Goal: Task Accomplishment & Management: Manage account settings

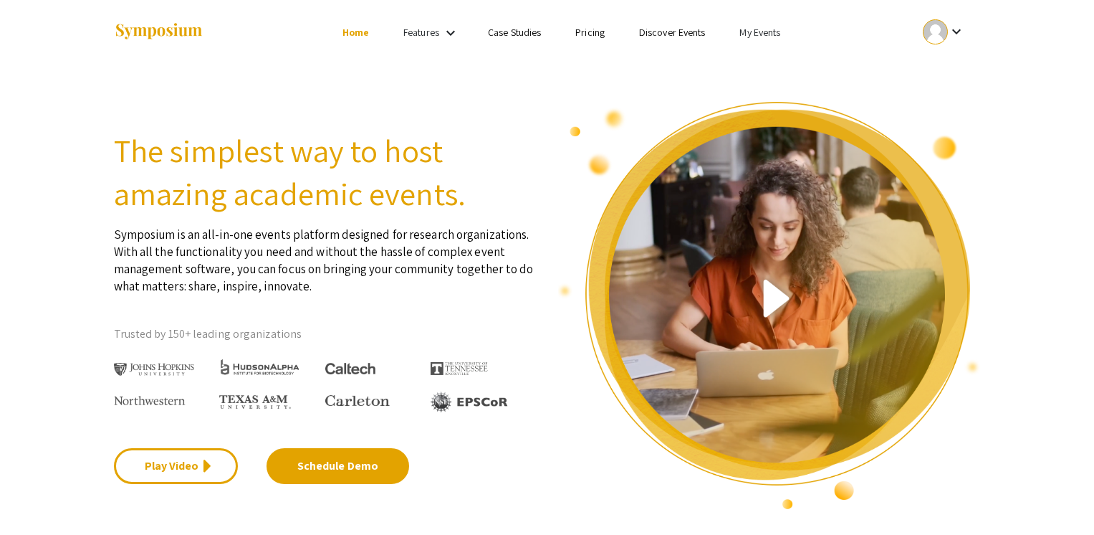
click at [773, 32] on link "My Events" at bounding box center [760, 32] width 41 height 13
click at [774, 68] on button "Events I've organized" at bounding box center [783, 64] width 123 height 34
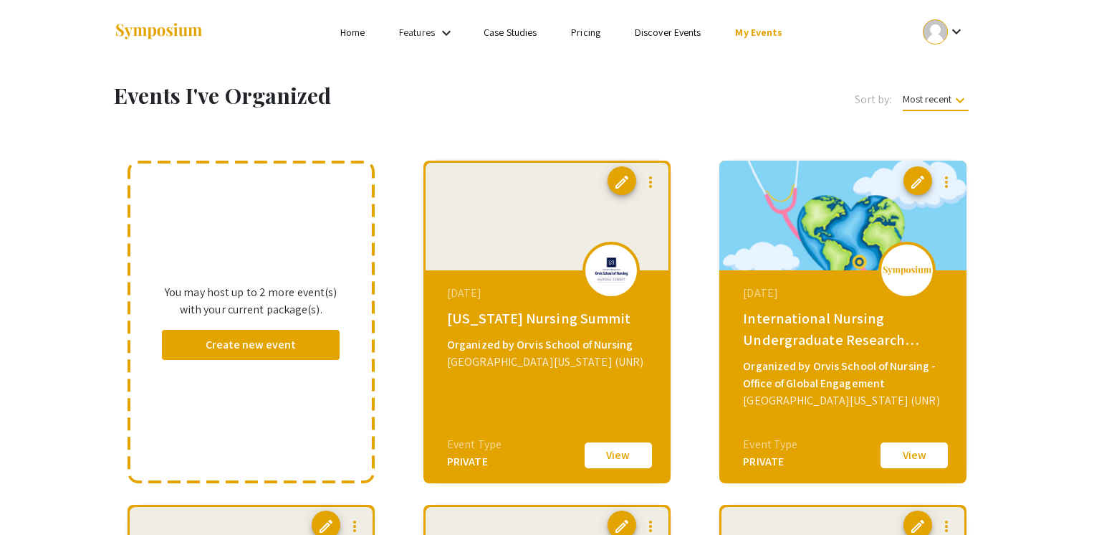
click at [612, 456] on button "View" at bounding box center [619, 455] width 72 height 30
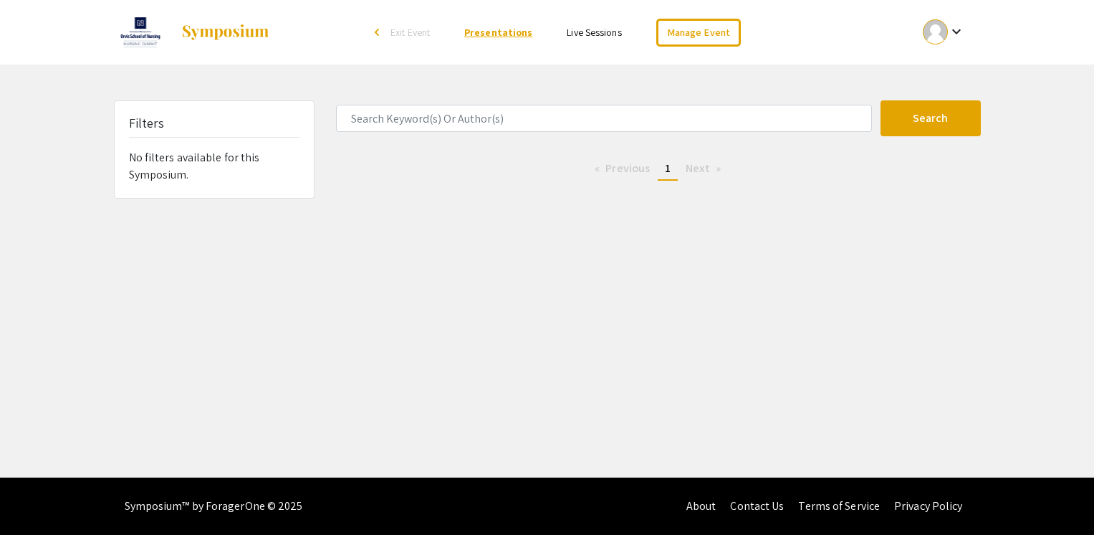
click at [526, 32] on link "Presentations" at bounding box center [498, 32] width 68 height 13
click at [649, 36] on div "Manage Event" at bounding box center [698, 33] width 119 height 28
click at [686, 32] on link "Manage Event" at bounding box center [698, 33] width 85 height 28
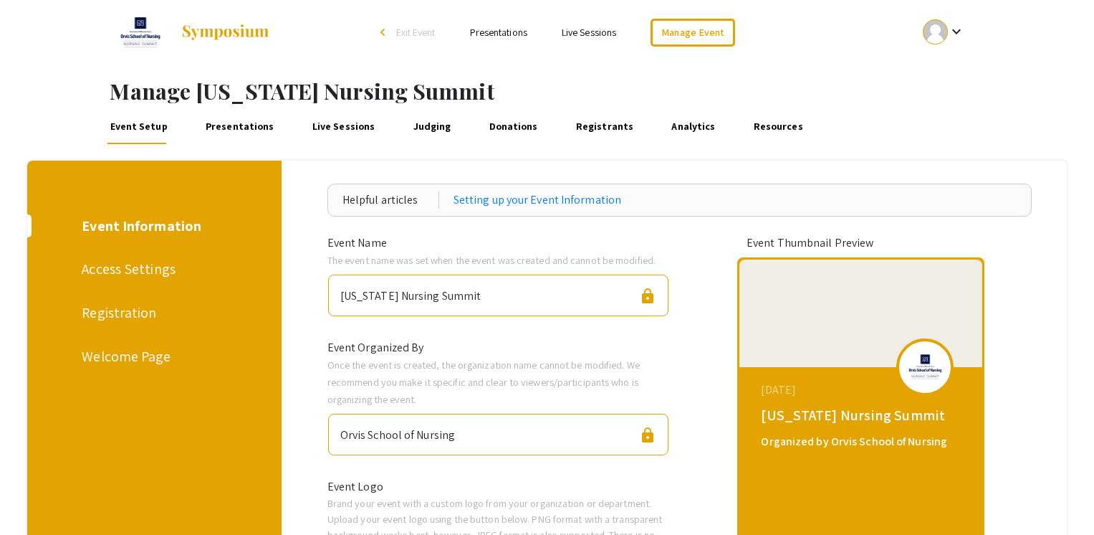
click at [238, 123] on link "Presentations" at bounding box center [240, 127] width 74 height 34
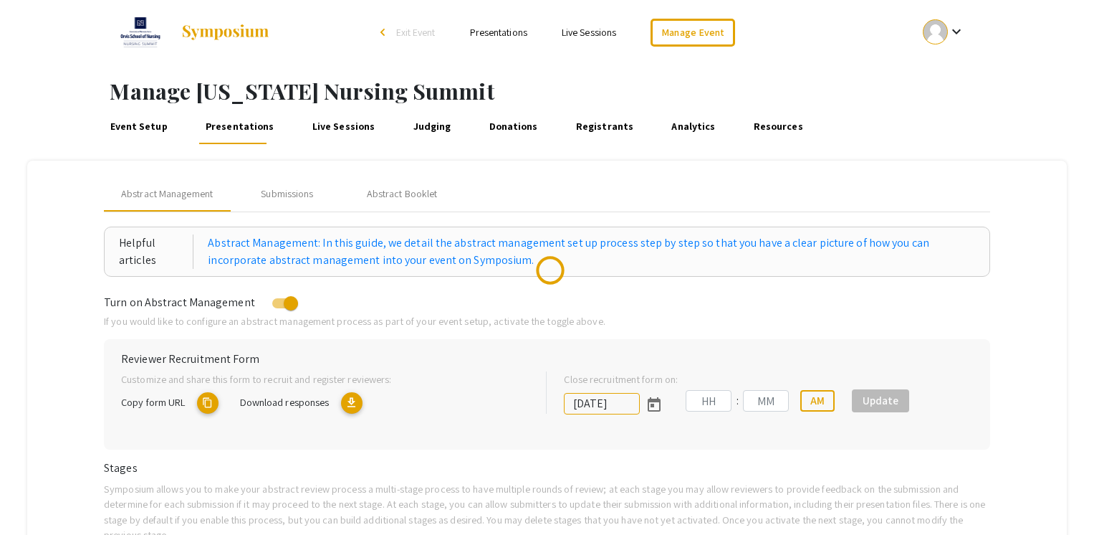
type input "9/25/2025"
type input "01"
type input "27"
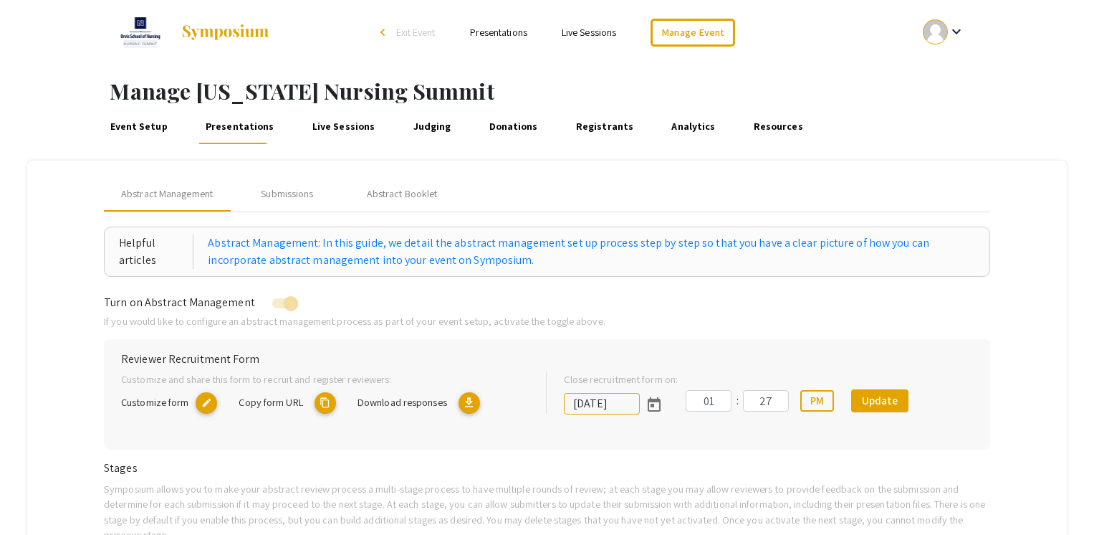
click at [152, 130] on link "Event Setup" at bounding box center [138, 127] width 63 height 34
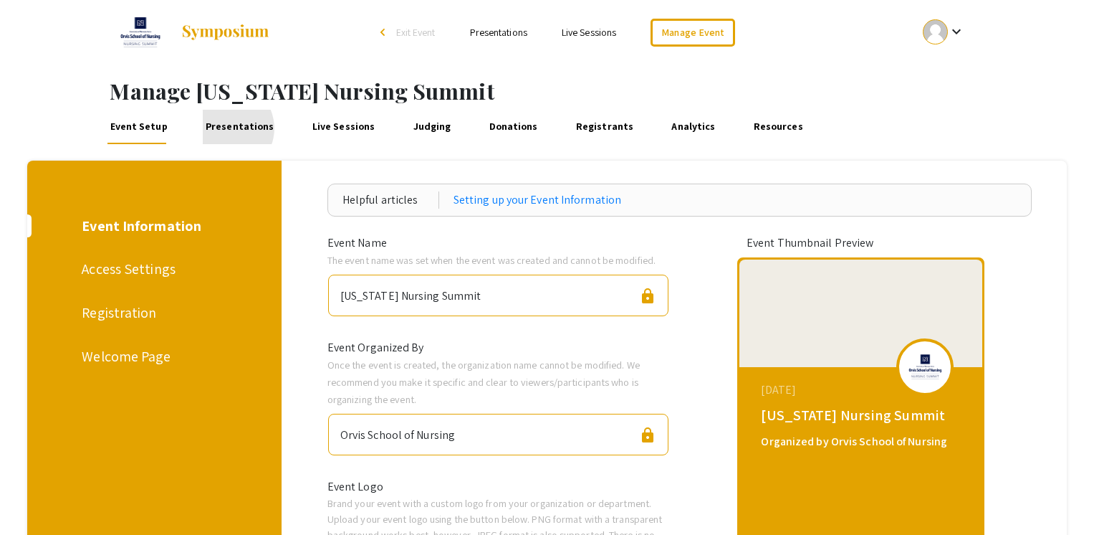
click at [222, 128] on link "Presentations" at bounding box center [240, 127] width 74 height 34
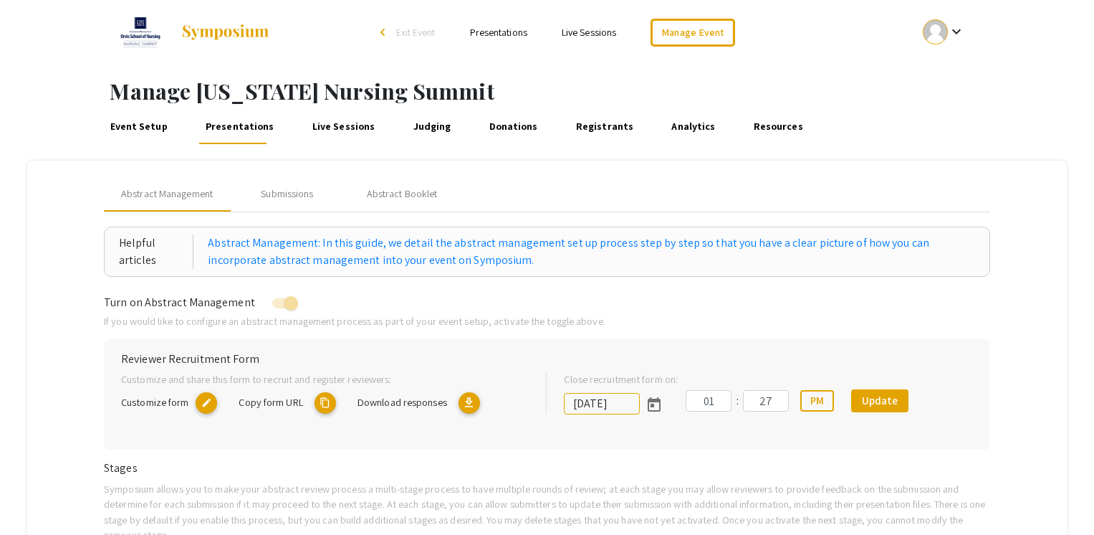
click at [148, 130] on link "Event Setup" at bounding box center [138, 127] width 63 height 34
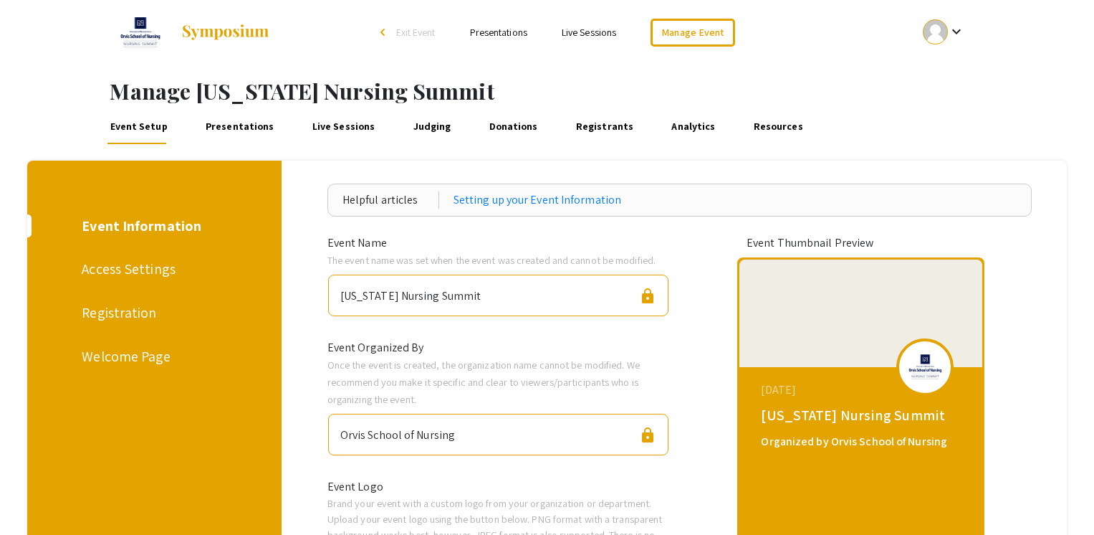
click at [126, 360] on div "Welcome Page" at bounding box center [152, 355] width 141 height 21
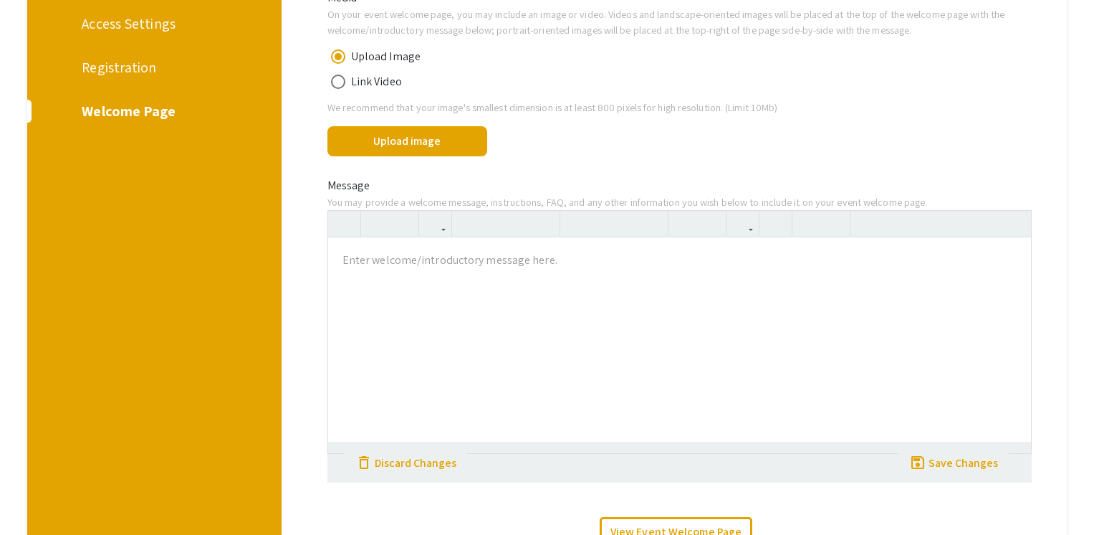
scroll to position [243, 0]
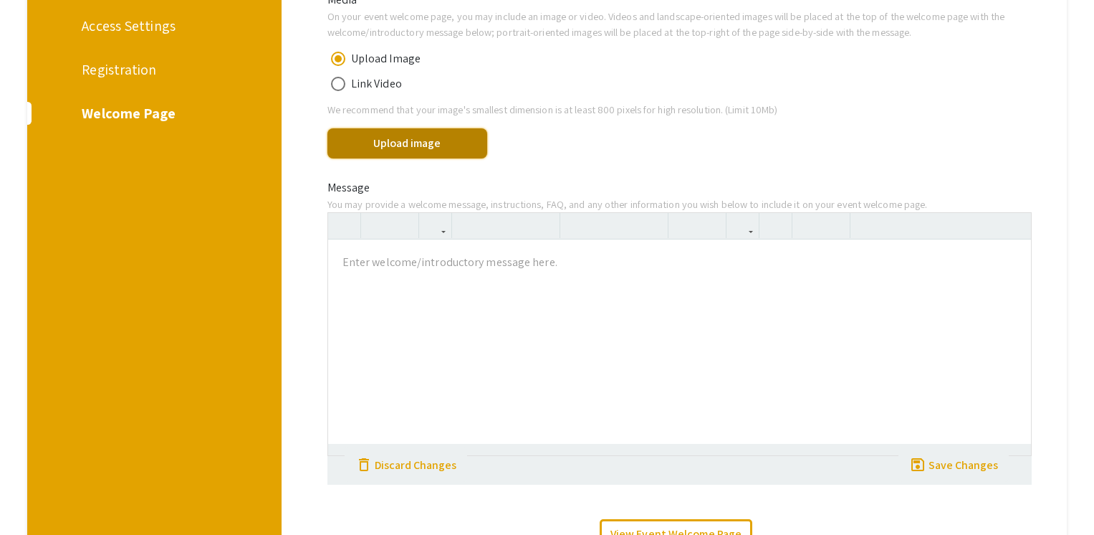
click at [417, 149] on button "Upload image" at bounding box center [407, 143] width 160 height 30
click at [437, 135] on button "Upload image" at bounding box center [407, 143] width 160 height 30
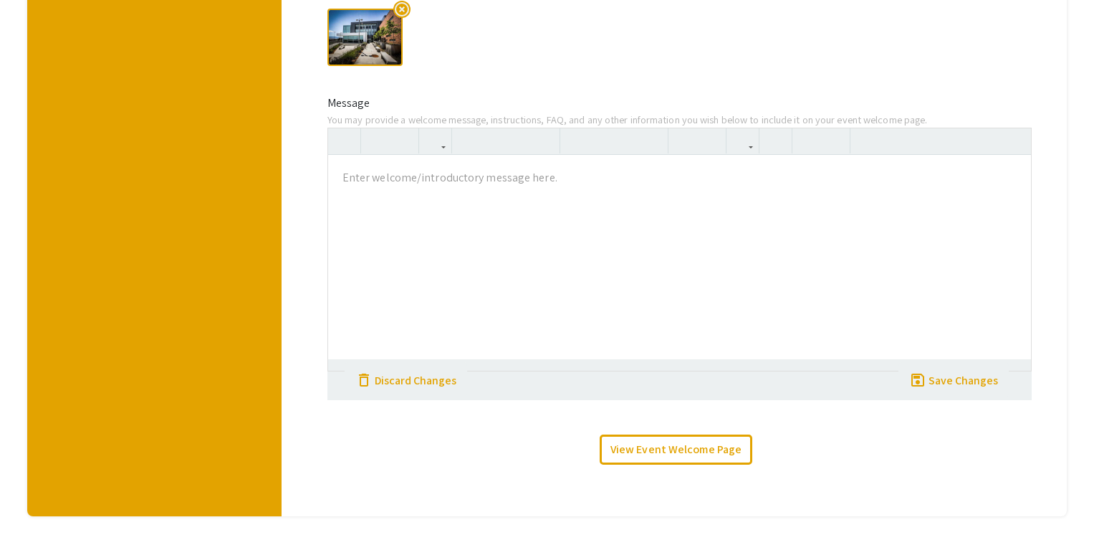
scroll to position [474, 0]
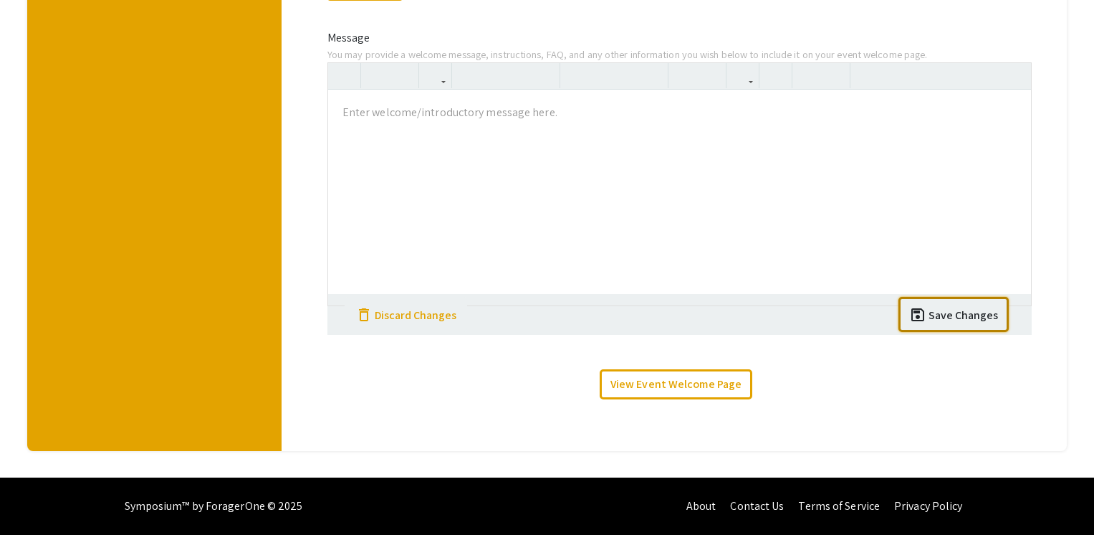
click at [992, 315] on div "Save Changes" at bounding box center [964, 315] width 70 height 17
click at [727, 199] on div at bounding box center [680, 197] width 704 height 215
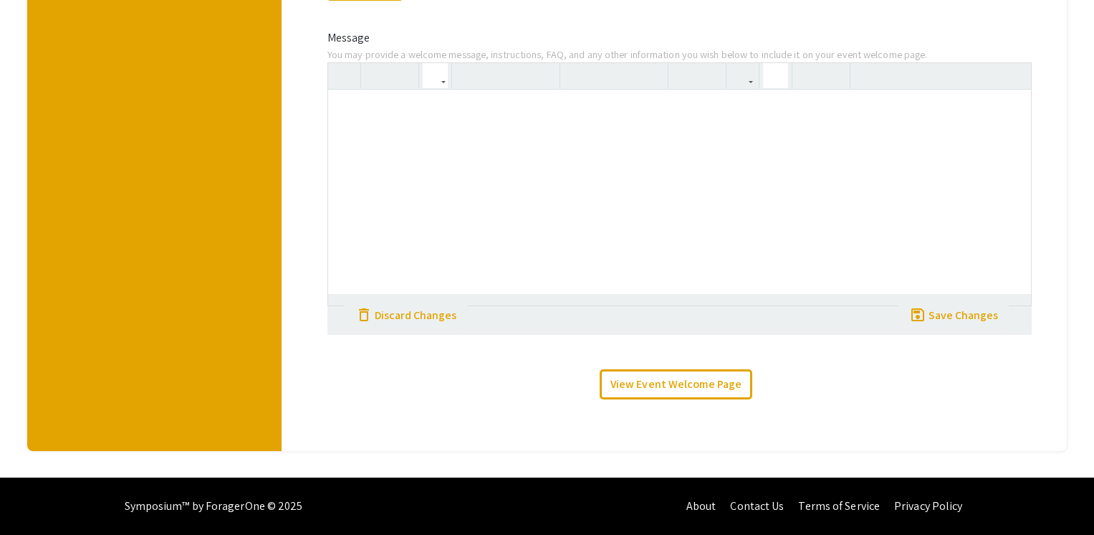
click at [784, 81] on div at bounding box center [779, 76] width 33 height 26
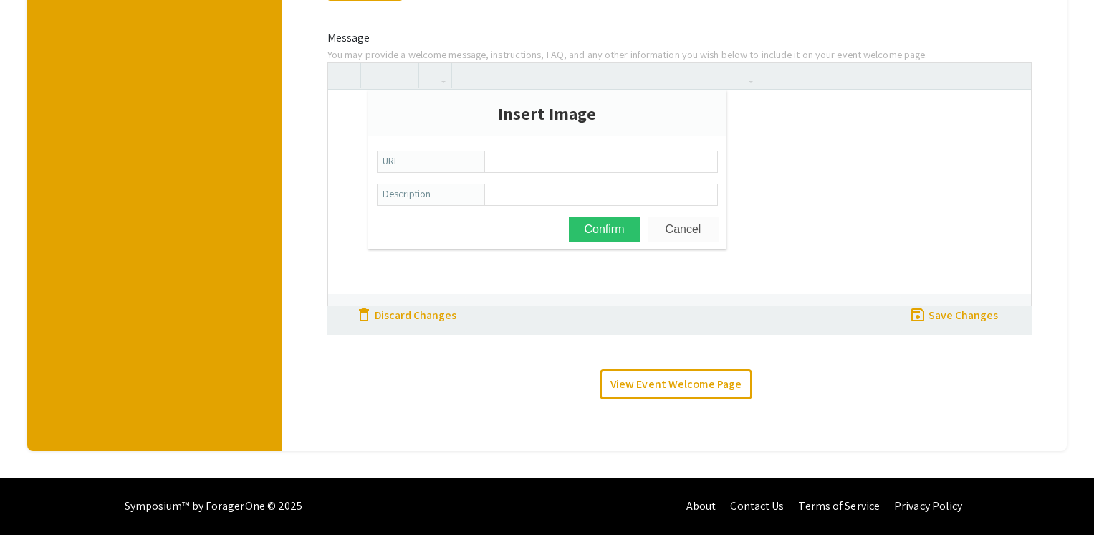
click at [687, 226] on button "Cancel" at bounding box center [684, 228] width 72 height 25
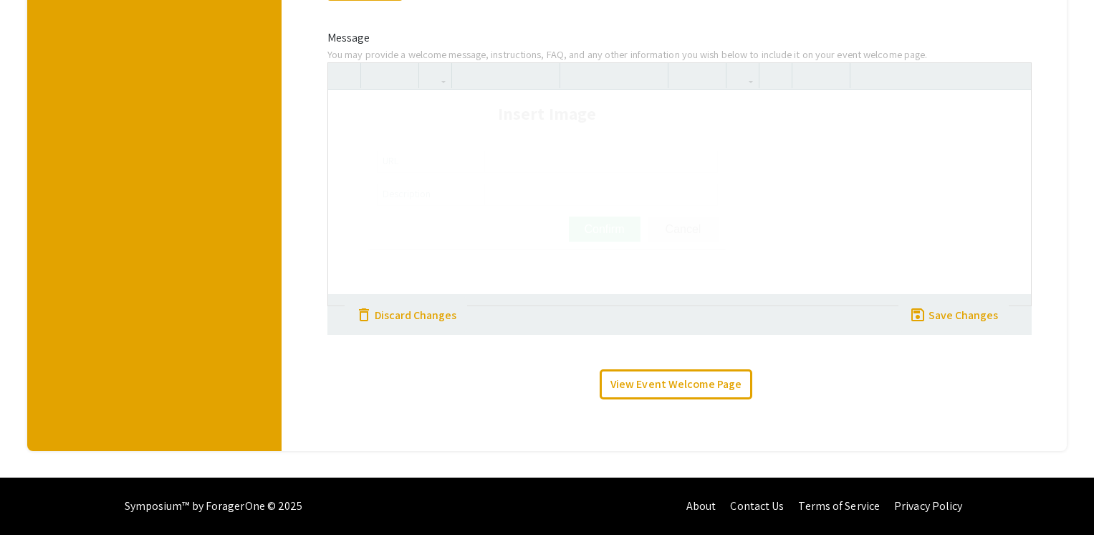
click at [777, 80] on div at bounding box center [779, 76] width 33 height 26
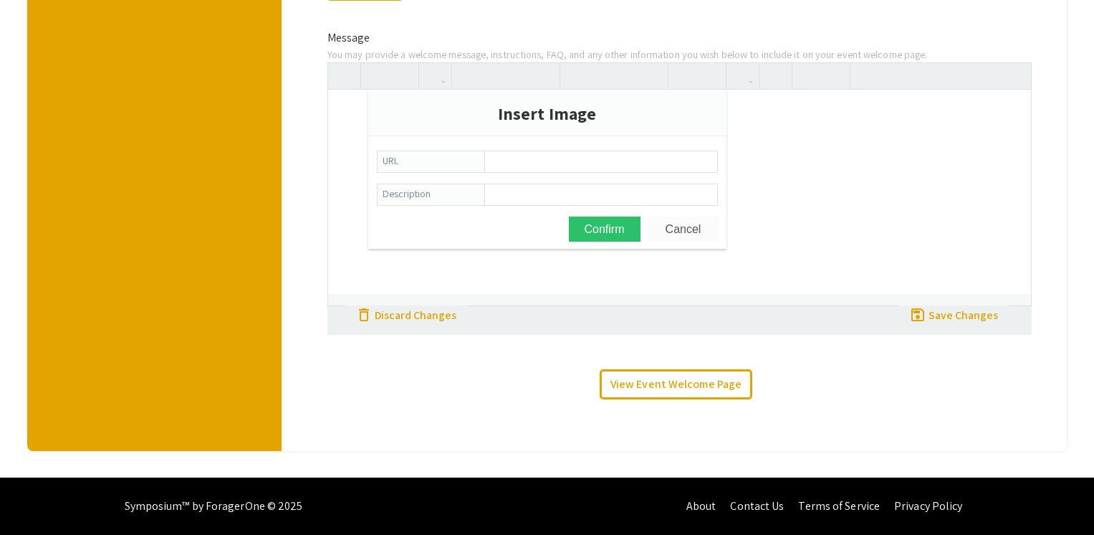
click at [684, 219] on button "Cancel" at bounding box center [684, 228] width 72 height 25
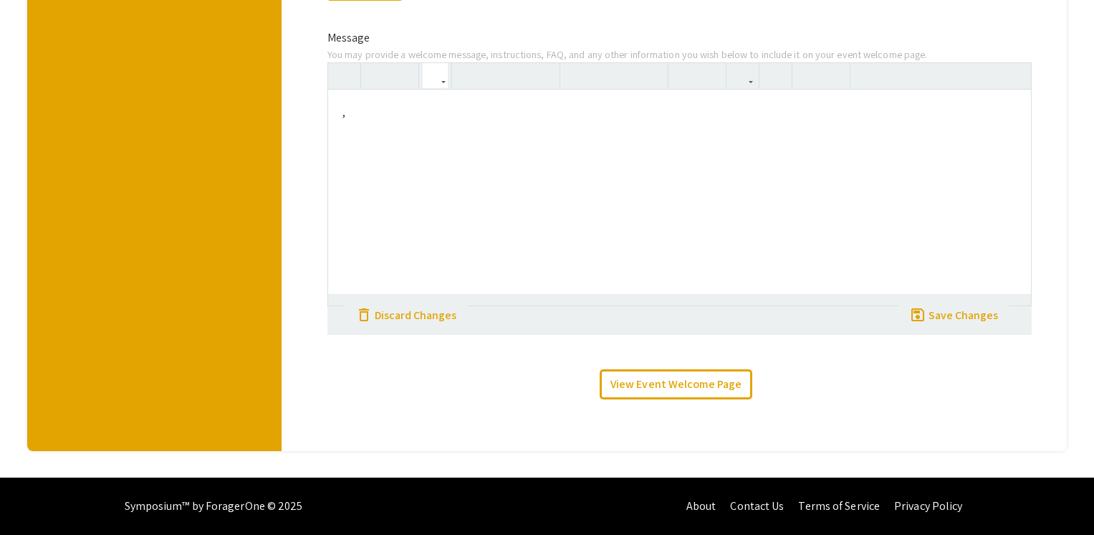
type textarea "<p>,</p>"
click at [697, 387] on link "View Event Welcome Page" at bounding box center [676, 384] width 153 height 30
click at [496, 123] on div "<img>" at bounding box center [680, 197] width 704 height 215
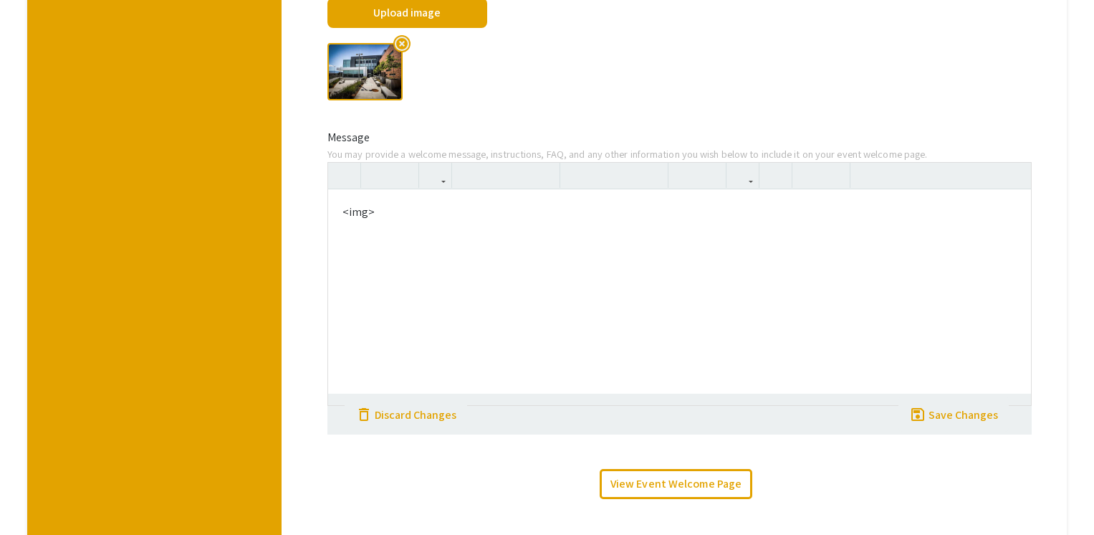
scroll to position [357, 0]
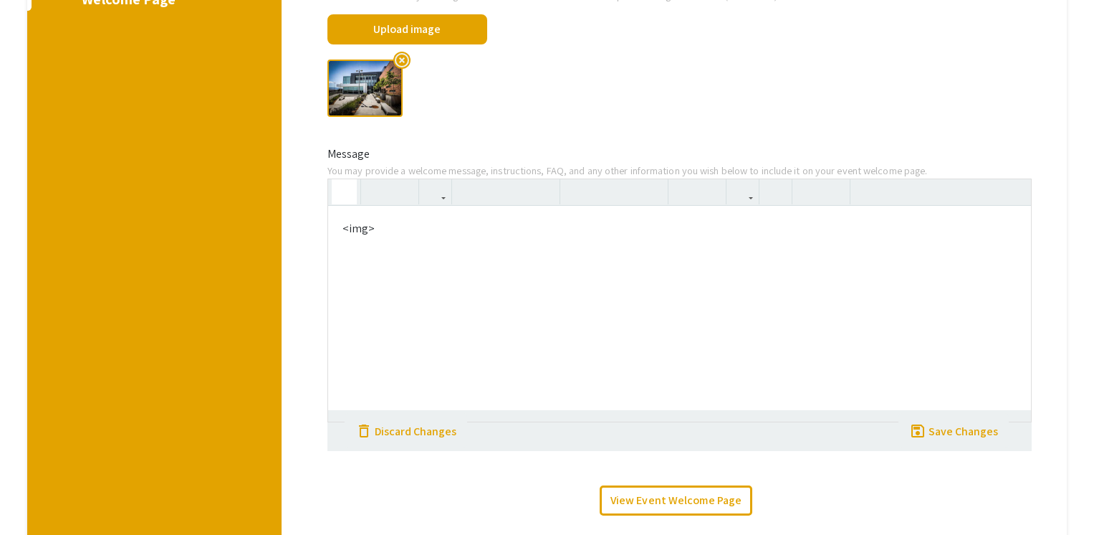
click at [345, 186] on icon "button" at bounding box center [344, 192] width 12 height 24
click at [507, 231] on textarea "<p>&lt;img&gt;&nbsp;</p>" at bounding box center [680, 313] width 704 height 215
click at [724, 245] on textarea "<p>&lt;img&gt;&nbsp;</p>" at bounding box center [680, 313] width 704 height 215
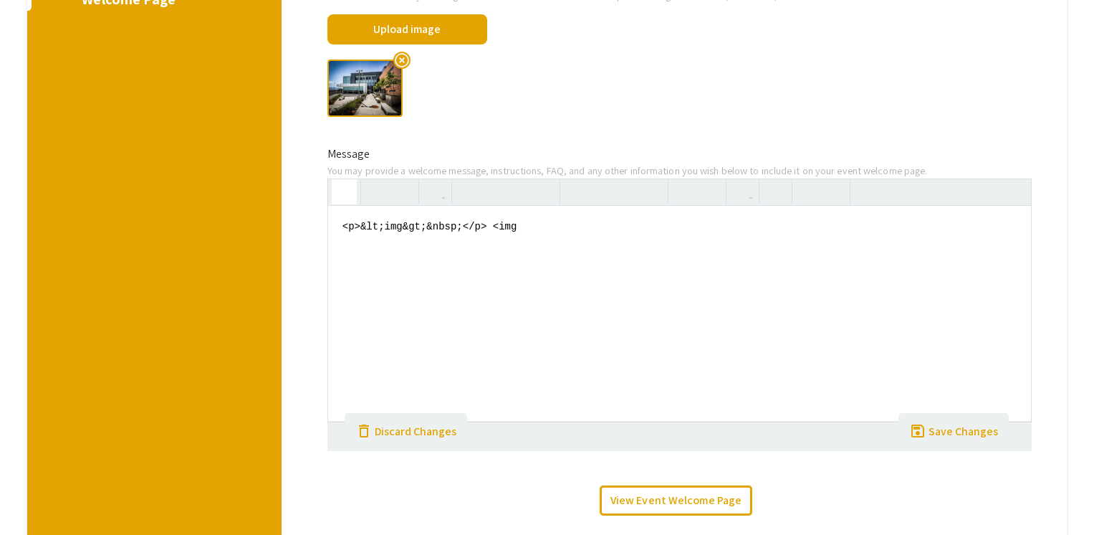
paste textarea "https://commons.wikimedia.org/wiki/File:UNLV_School_of_Nursing_logo.jpg"
type textarea "<p>&lt;img&gt;&nbsp;</p> <img https://commons.wikimedia.org/wiki/File:UNLV_Scho…"
click at [960, 421] on div "save save Save Changes" at bounding box center [954, 429] width 90 height 22
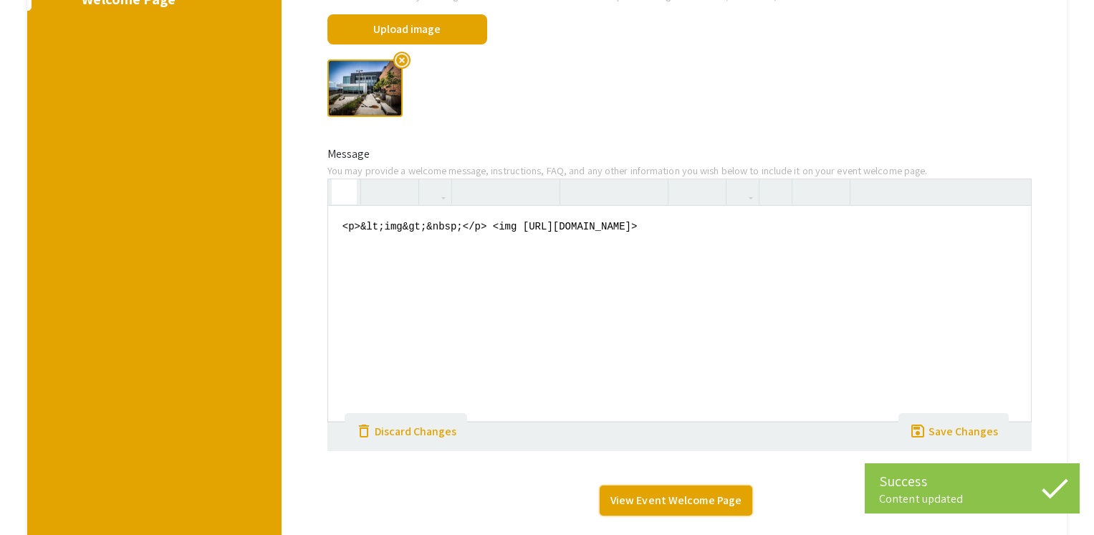
click at [713, 513] on link "View Event Welcome Page" at bounding box center [676, 500] width 153 height 30
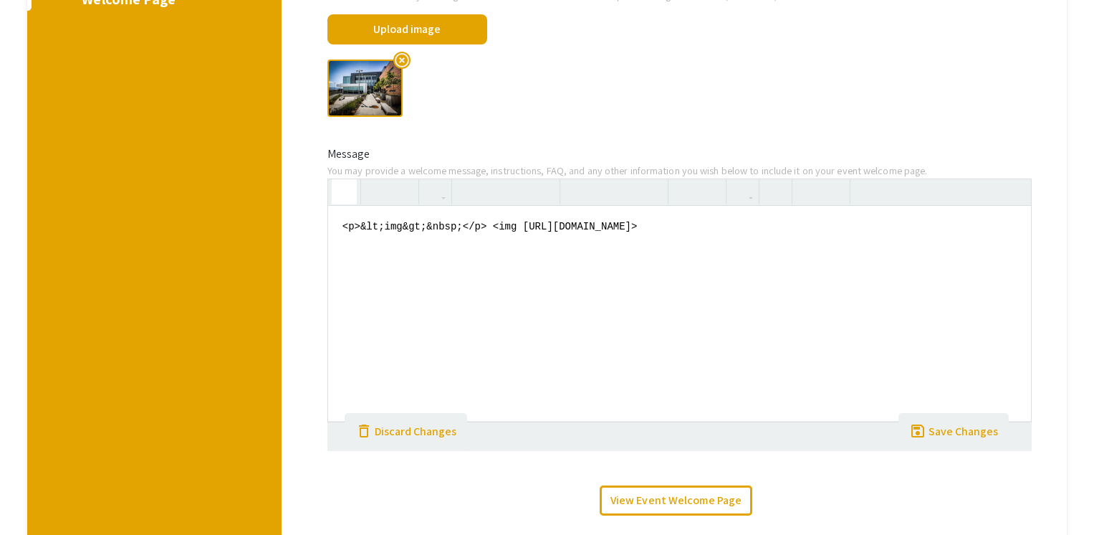
drag, startPoint x: 981, startPoint y: 219, endPoint x: 440, endPoint y: 207, distance: 541.2
click at [440, 207] on textarea "<p>&lt;img&gt;&nbsp;</p> <img https://commons.wikimedia.org/wiki/File:UNLV_Scho…" at bounding box center [680, 313] width 704 height 215
click at [442, 221] on textarea "<p>&lt;img&gt;&nbsp;</p> <img https://commons.wikimedia.org/wiki/File:UNLV_Scho…" at bounding box center [680, 313] width 704 height 215
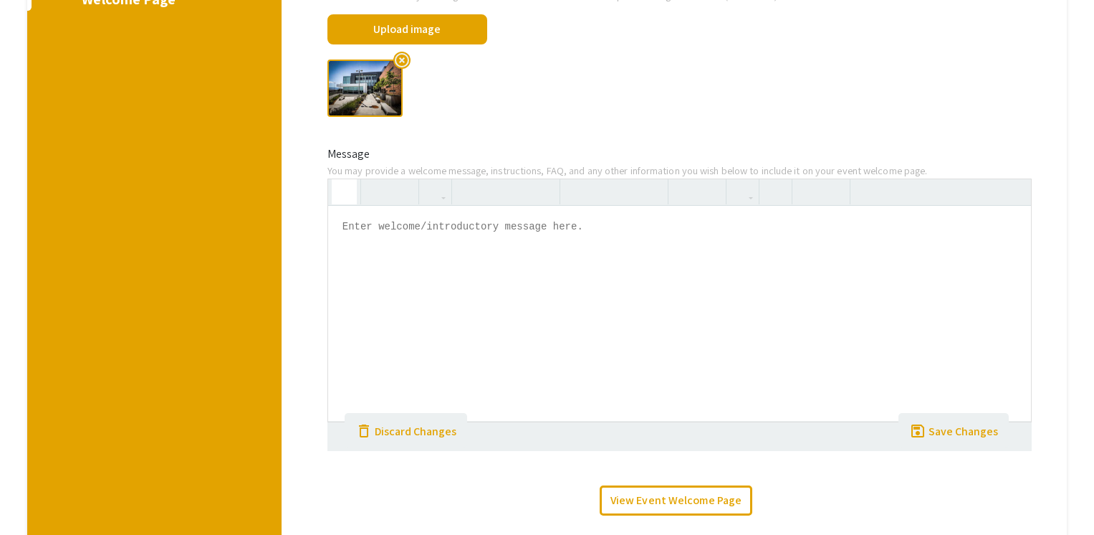
click at [354, 193] on button "button" at bounding box center [344, 191] width 25 height 25
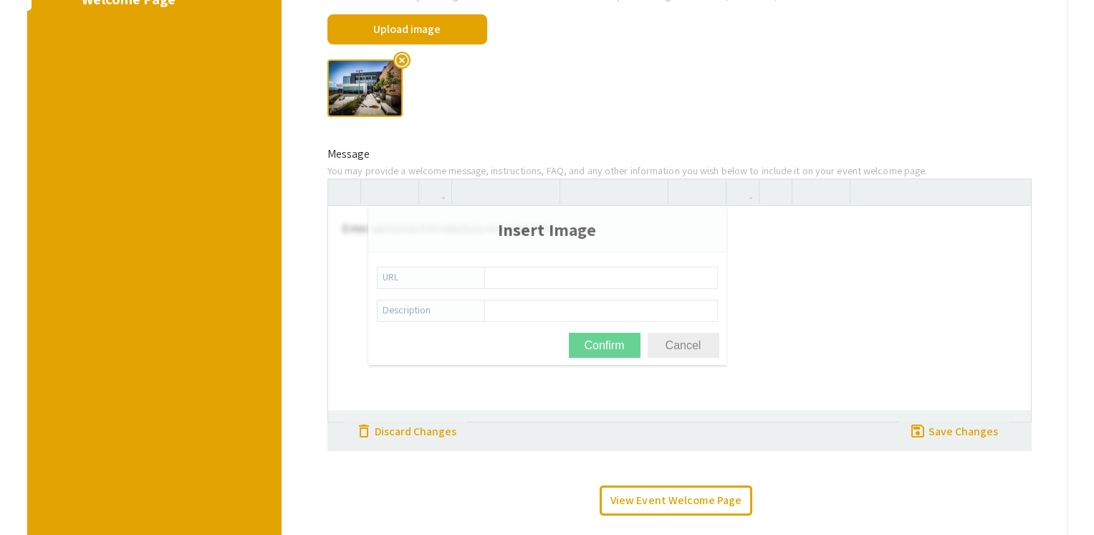
click at [770, 202] on div at bounding box center [779, 192] width 33 height 26
type input "https://www.unlv.edu/nursing"
click at [587, 308] on input "Description" at bounding box center [602, 310] width 230 height 19
type input "UNLV Logo"
click at [611, 343] on button "Confirm" at bounding box center [605, 345] width 72 height 25
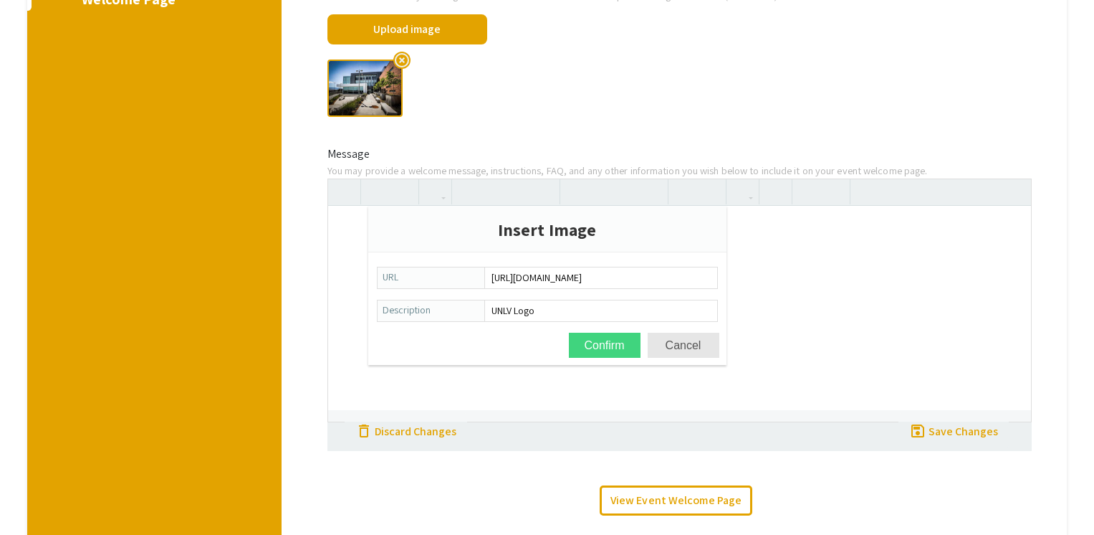
type textarea "<img src="https://www.unlv.edu/nursing" alt="UNLV Logo">"
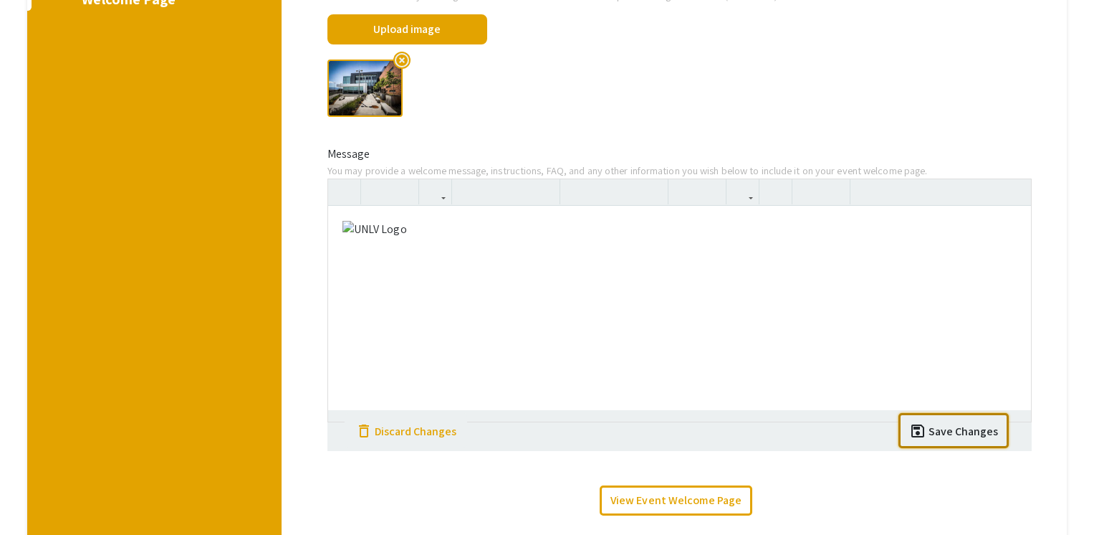
click at [967, 434] on div "Save Changes" at bounding box center [964, 431] width 70 height 17
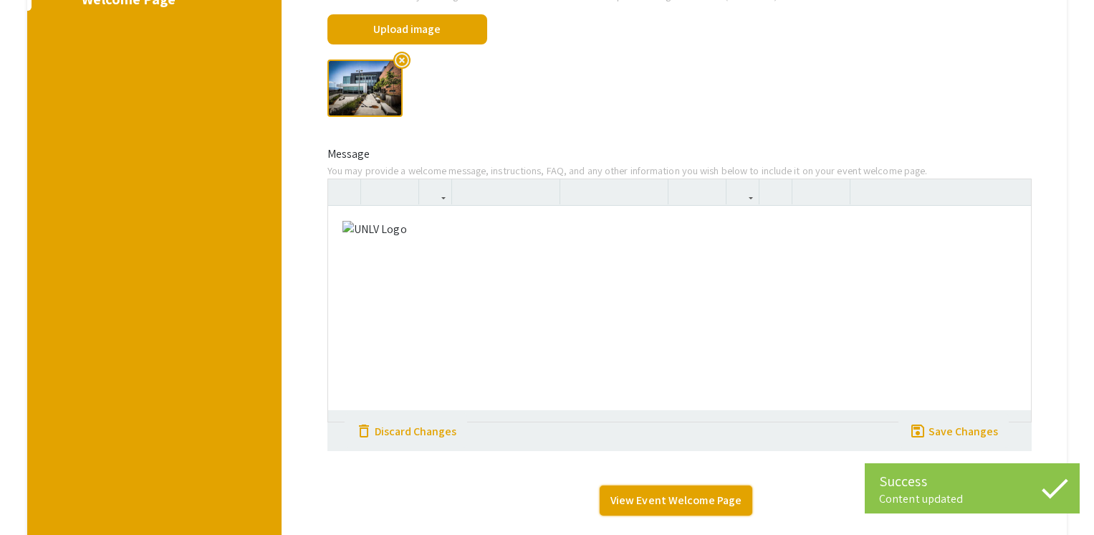
click at [666, 492] on link "View Event Welcome Page" at bounding box center [676, 500] width 153 height 30
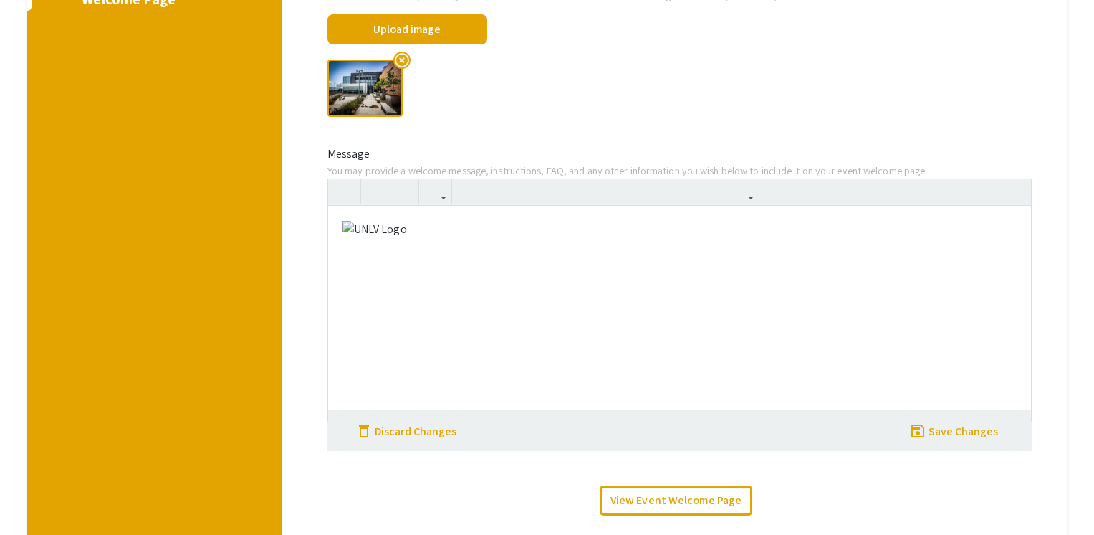
drag, startPoint x: 494, startPoint y: 257, endPoint x: 321, endPoint y: 221, distance: 177.2
click at [321, 221] on div "<img src="https://www.unlv.edu/nursing" alt="UNLV Logo"> Paragraph Quote Header…" at bounding box center [680, 300] width 727 height 244
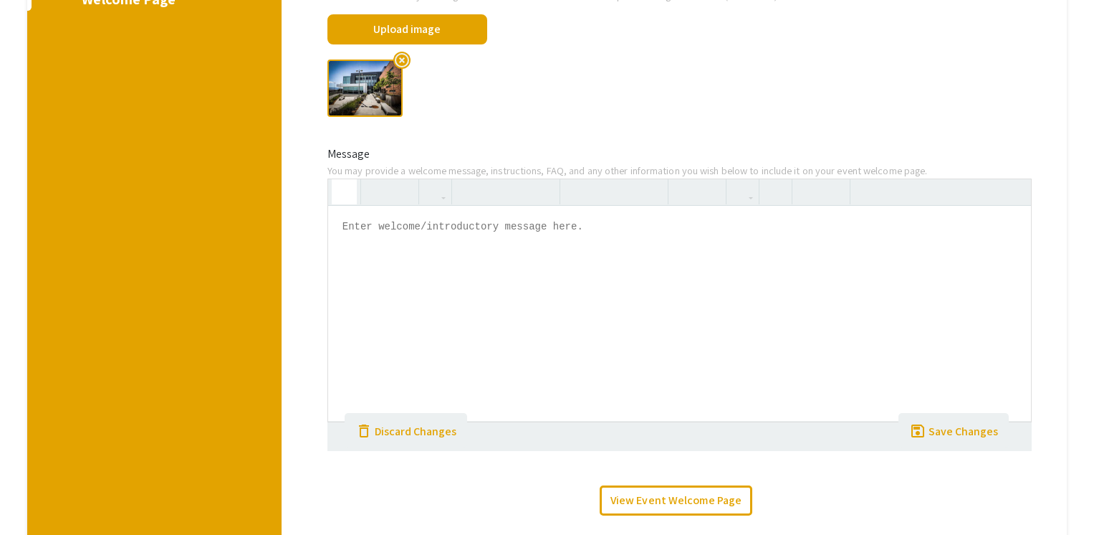
click at [340, 201] on icon "button" at bounding box center [344, 192] width 12 height 24
click at [365, 229] on textarea at bounding box center [680, 313] width 704 height 215
paste textarea "<img src="UNLV.png" alt="UNLV Logo" width="300">"
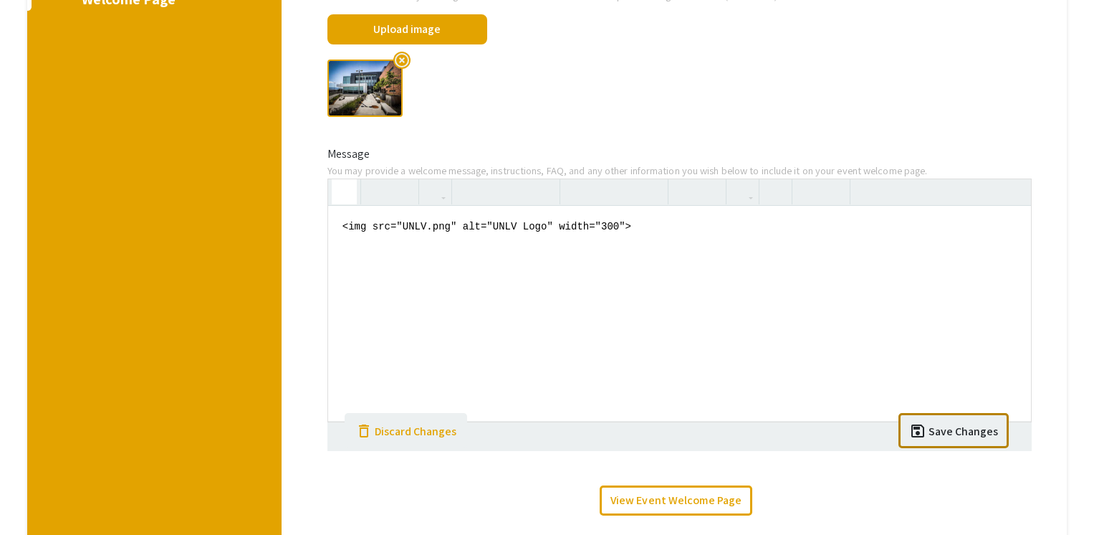
type textarea "<img src="UNLV.png" alt="UNLV Logo" width="300">"
click at [970, 441] on button "save save Save Changes" at bounding box center [954, 430] width 111 height 35
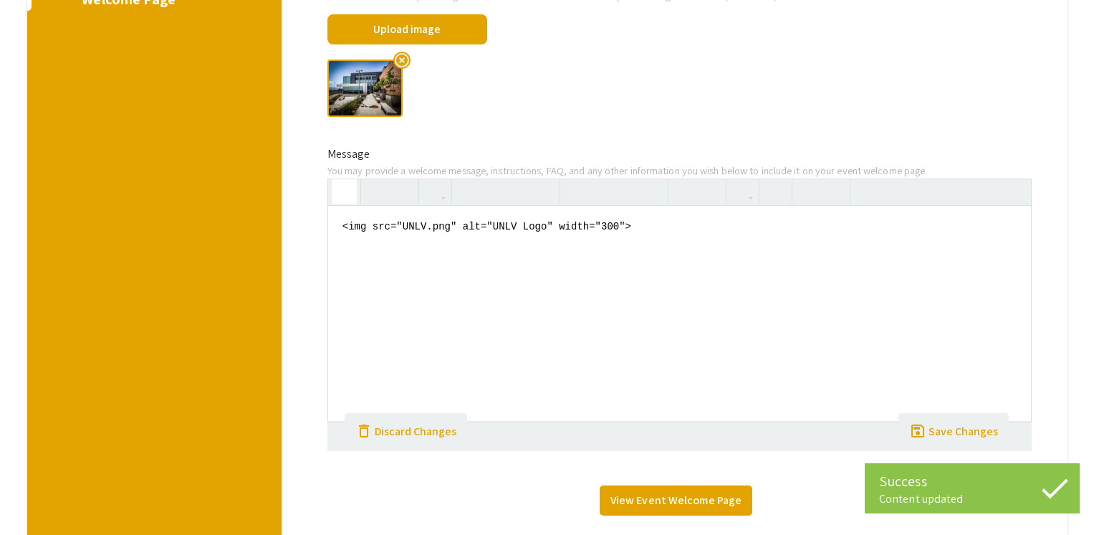
click at [713, 484] on div "Media On your event welcome page, you may include an image or video. Videos and…" at bounding box center [680, 204] width 727 height 655
click at [713, 495] on link "View Event Welcome Page" at bounding box center [676, 500] width 153 height 30
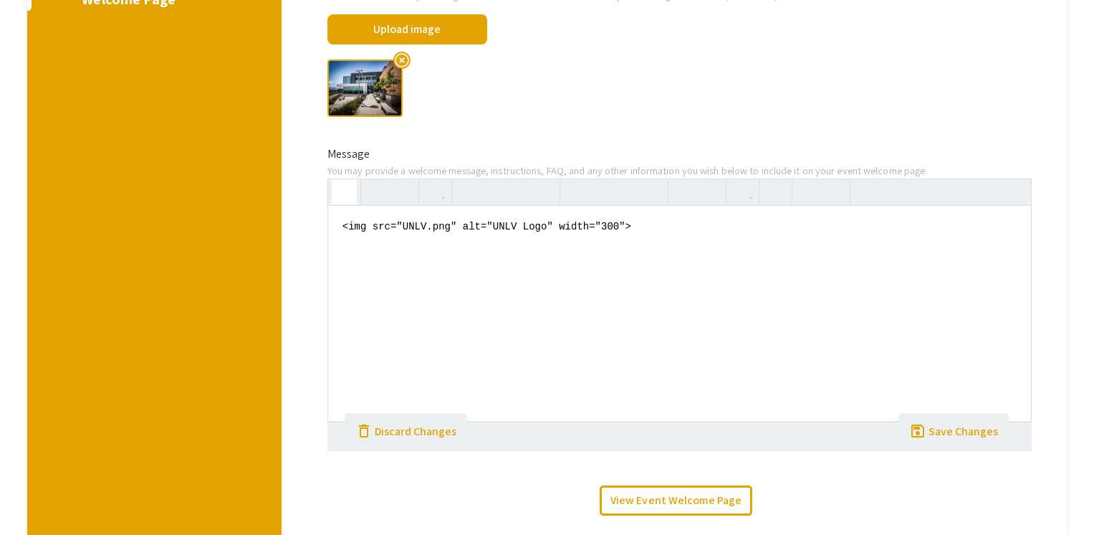
drag, startPoint x: 687, startPoint y: 231, endPoint x: 330, endPoint y: 220, distance: 357.8
click at [330, 220] on textarea "<img src="UNLV.png" alt="UNLV Logo" width="300">" at bounding box center [680, 313] width 704 height 215
click at [621, 279] on textarea at bounding box center [680, 313] width 704 height 215
paste textarea "Wednesday, November 5, 2025 Presented in Collaboration With: The Nevada Nursing…"
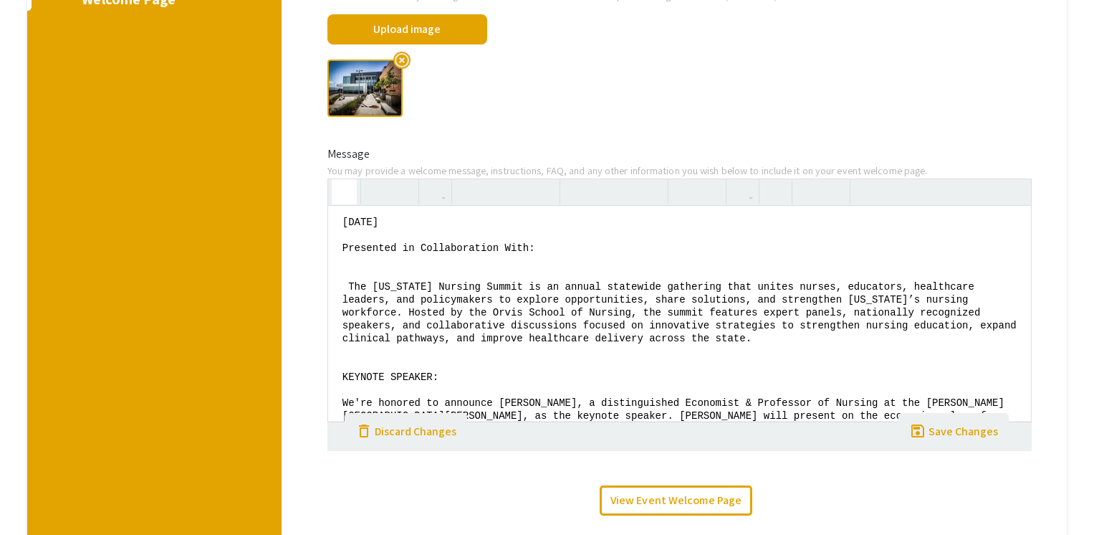
scroll to position [0, 0]
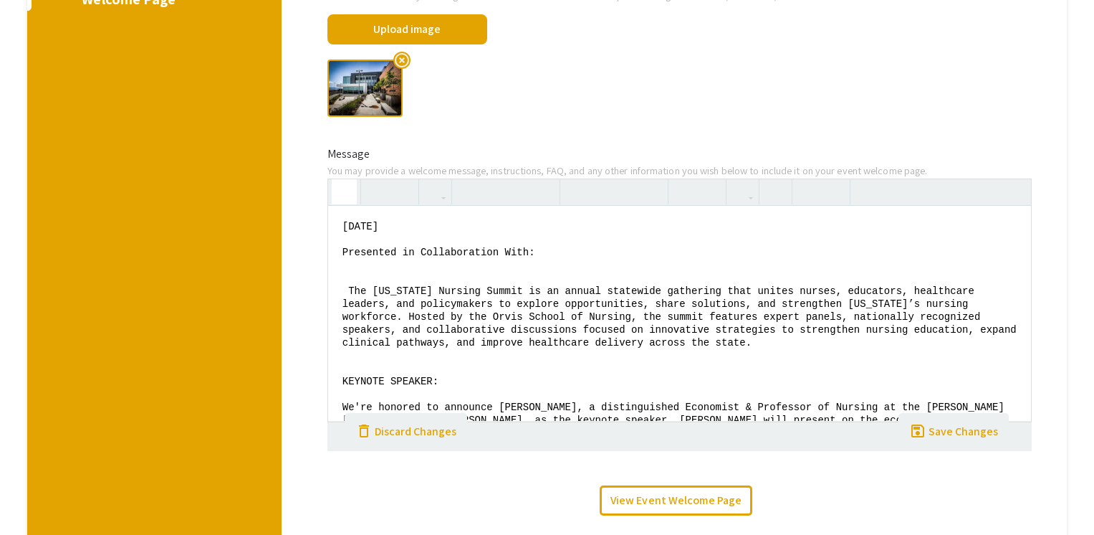
click at [561, 254] on textarea "Wednesday, November 5, 2025 Presented in Collaboration With: The Nevada Nursing…" at bounding box center [680, 313] width 704 height 215
drag, startPoint x: 709, startPoint y: 266, endPoint x: 316, endPoint y: 218, distance: 395.6
click at [317, 218] on div "Wednesday, November 5, 2025 Presented in Collaboration With: UNLV School of Nur…" at bounding box center [680, 300] width 727 height 244
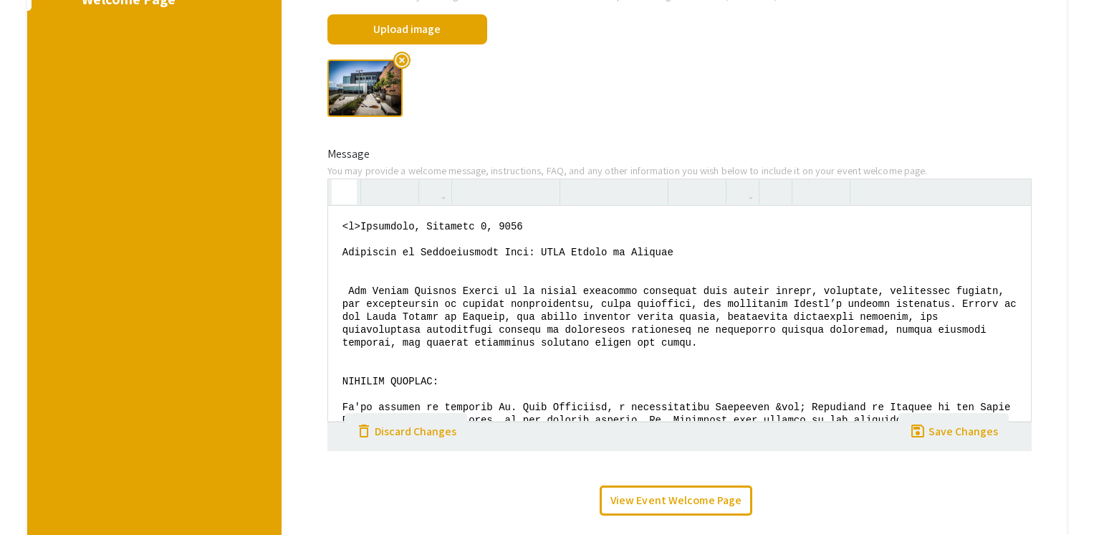
click at [351, 194] on button "button" at bounding box center [344, 191] width 25 height 25
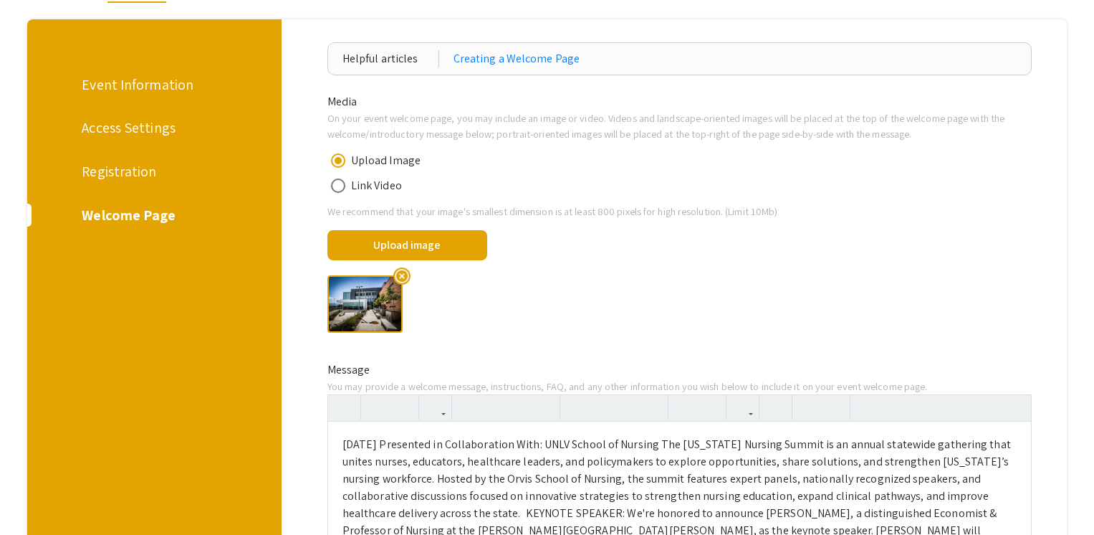
scroll to position [205, 0]
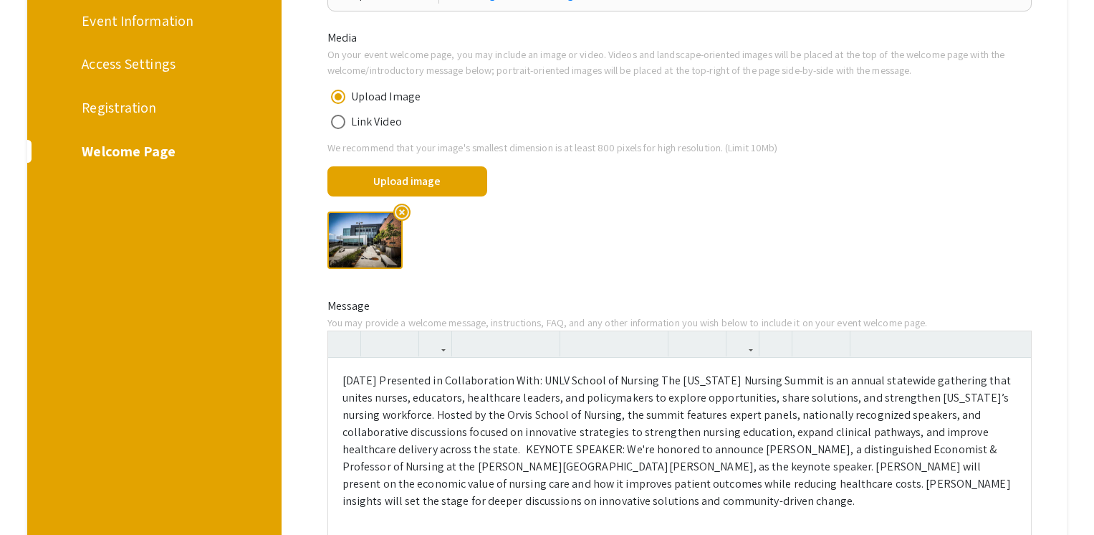
click at [753, 446] on p "Wednesday, November 5, 2025 Presented in Collaboration With: UNLV School of Nur…" at bounding box center [680, 441] width 675 height 138
click at [493, 380] on p "Wednesday, November 5, 2025 Presented in Collaboration With: UNLV School of Nur…" at bounding box center [680, 441] width 675 height 138
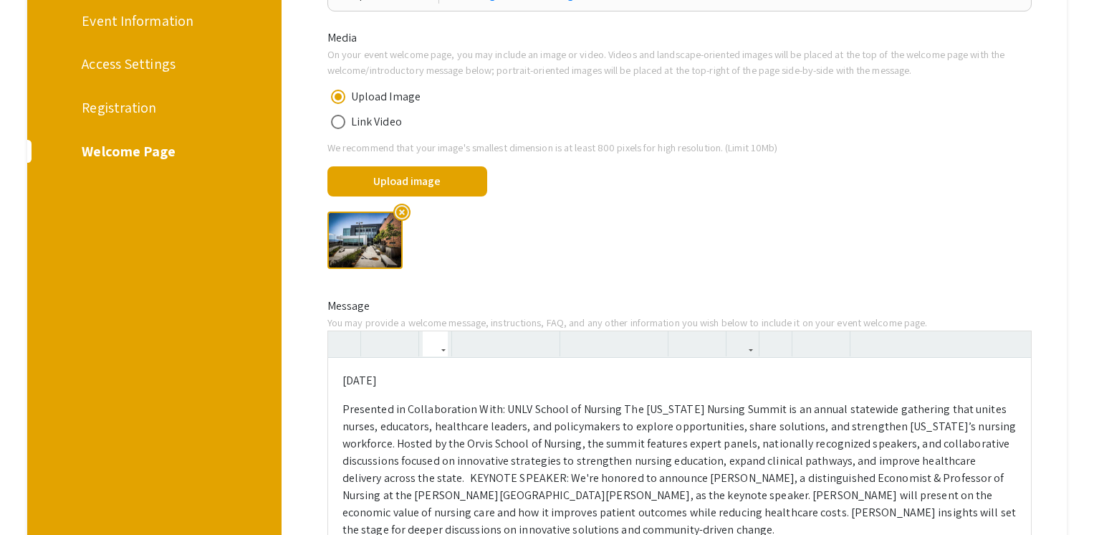
drag, startPoint x: 527, startPoint y: 383, endPoint x: 325, endPoint y: 382, distance: 201.4
click at [325, 382] on div "Wednesday, November 5, 2025 Paragraph Quote Header 1 Header 2 Header 3 Header 4…" at bounding box center [680, 452] width 727 height 244
click at [475, 348] on button "button" at bounding box center [468, 343] width 25 height 25
click at [348, 410] on p "Presented in Collaboration With: UNLV School of Nursing The Nevada Nursing Summ…" at bounding box center [680, 470] width 675 height 138
click at [754, 412] on p "Presented in Collaboration With: UNLV School of Nursing The Nevada Nursing Summ…" at bounding box center [680, 470] width 675 height 138
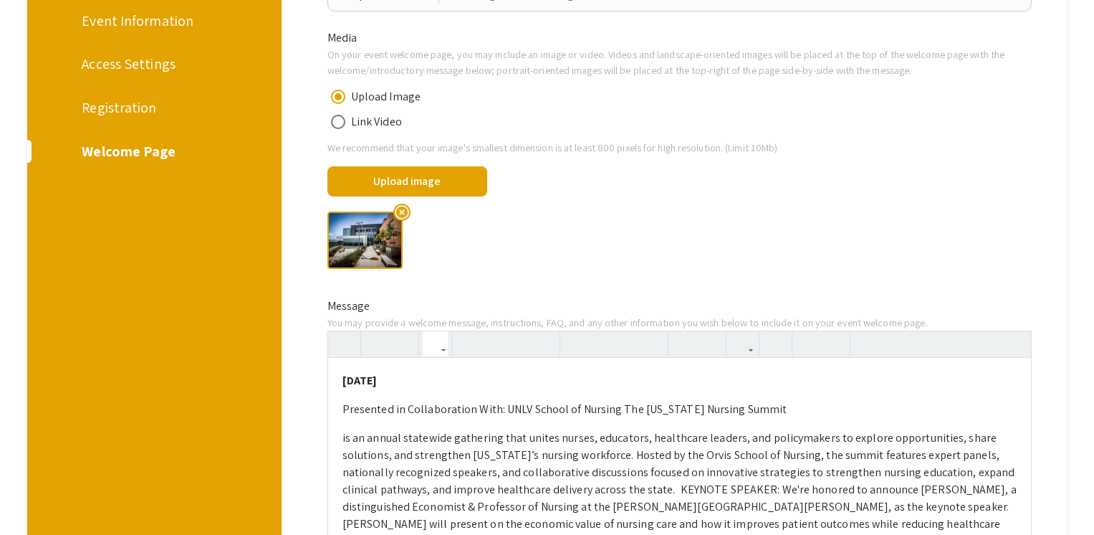
click at [618, 409] on p "Presented in Collaboration With: UNLV School of Nursing The Nevada Nursing Summ…" at bounding box center [680, 409] width 675 height 17
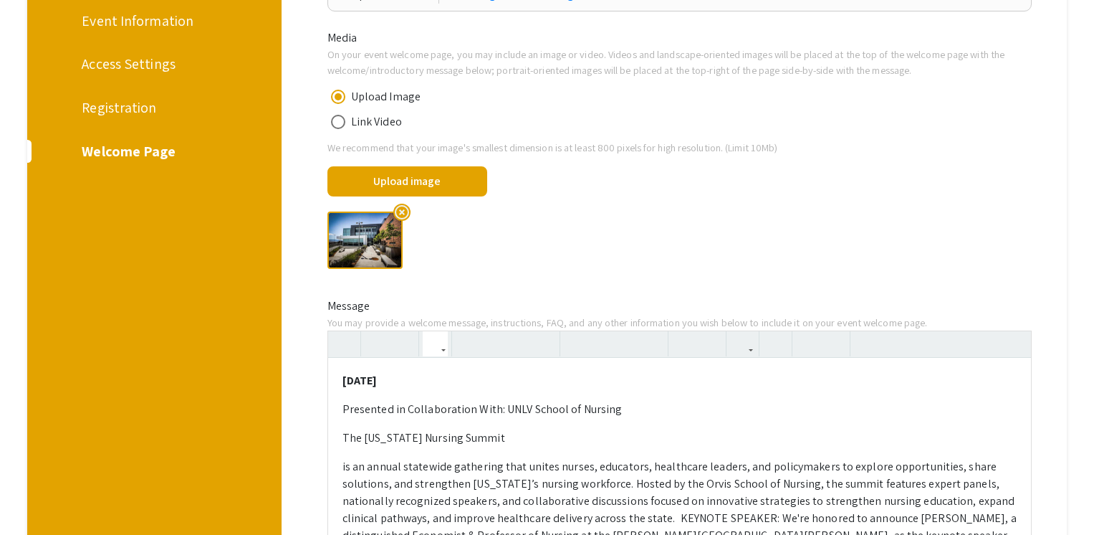
drag, startPoint x: 656, startPoint y: 411, endPoint x: 313, endPoint y: 405, distance: 343.3
click at [313, 405] on div "Helpful articles Creating a Welcome Page Media On your event welcome page, you …" at bounding box center [679, 353] width 751 height 749
click at [459, 345] on button "button" at bounding box center [468, 343] width 25 height 25
click at [606, 346] on icon "button" at bounding box center [602, 344] width 12 height 24
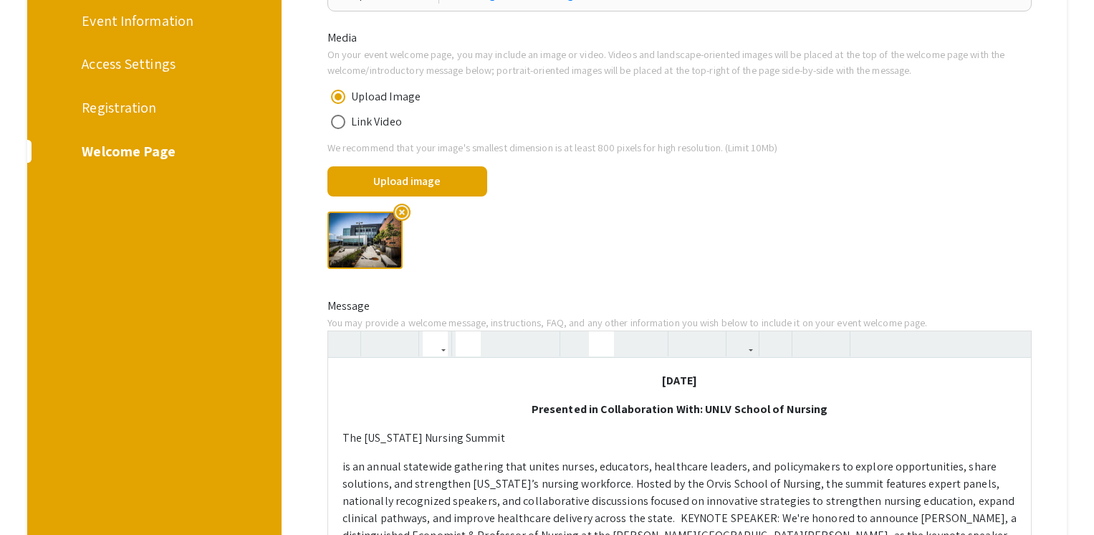
click at [726, 425] on div "Wednesday, November 5, 2025 Presented in Collaboration With: UNLV School of Nur…" at bounding box center [680, 481] width 704 height 247
drag, startPoint x: 840, startPoint y: 409, endPoint x: 593, endPoint y: 373, distance: 249.1
click at [593, 373] on div "Wednesday, November 5, 2025 Presented in Collaboration With: UNLV School of Nur…" at bounding box center [680, 481] width 704 height 247
click at [512, 447] on div "Wednesday, November 5, 2025 Presented in Collaboration With: UNLV School of Nur…" at bounding box center [680, 481] width 704 height 247
drag, startPoint x: 509, startPoint y: 445, endPoint x: 324, endPoint y: 438, distance: 185.0
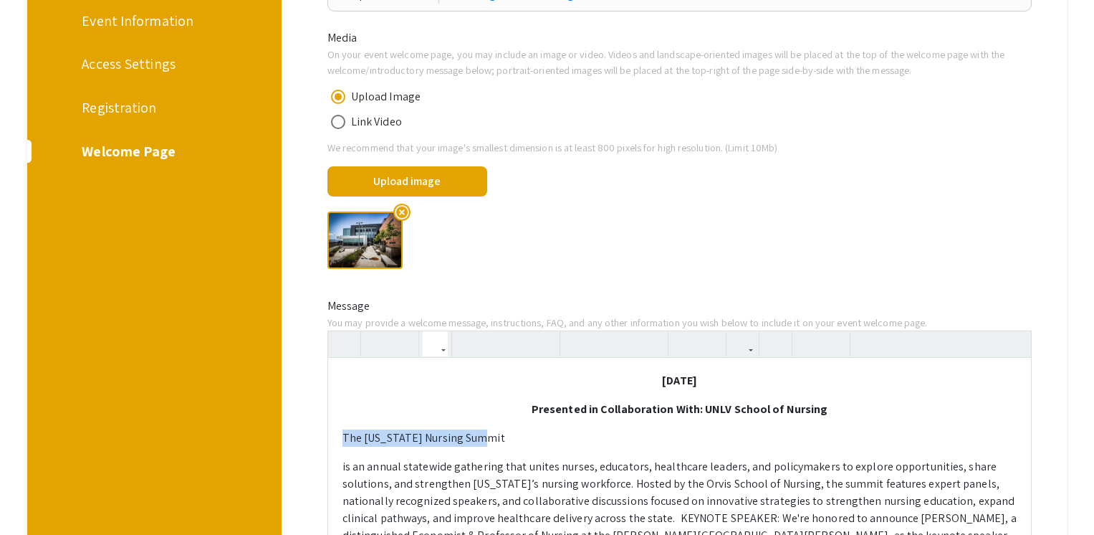
click at [324, 438] on div "Wednesday, November 5, 2025 Presented in Collaboration With: UNLV School of Nur…" at bounding box center [680, 467] width 727 height 275
click at [340, 470] on div "Wednesday, November 5, 2025 Presented in Collaboration With: UNLV School of Nur…" at bounding box center [680, 481] width 704 height 247
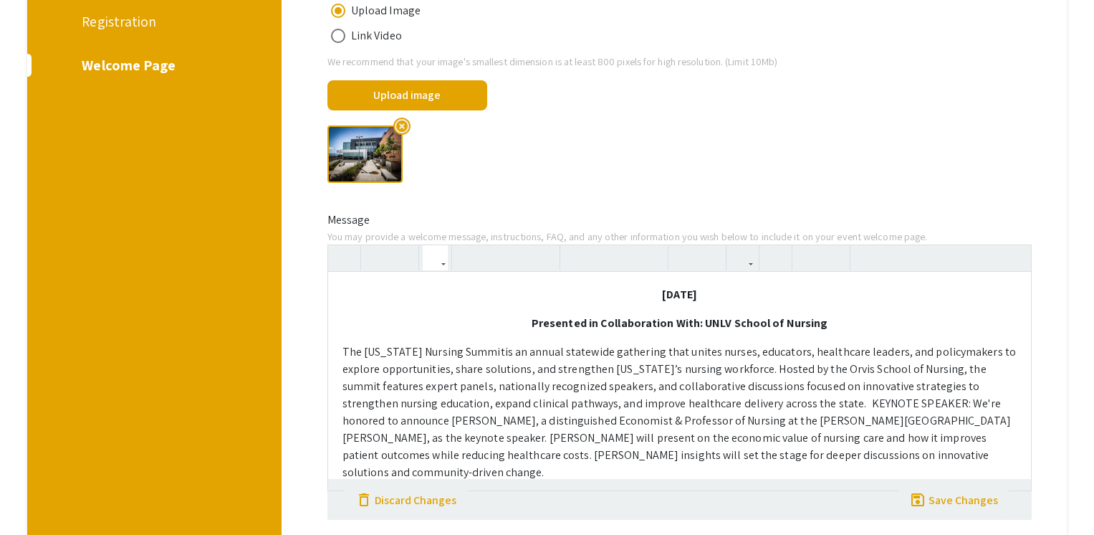
scroll to position [294, 0]
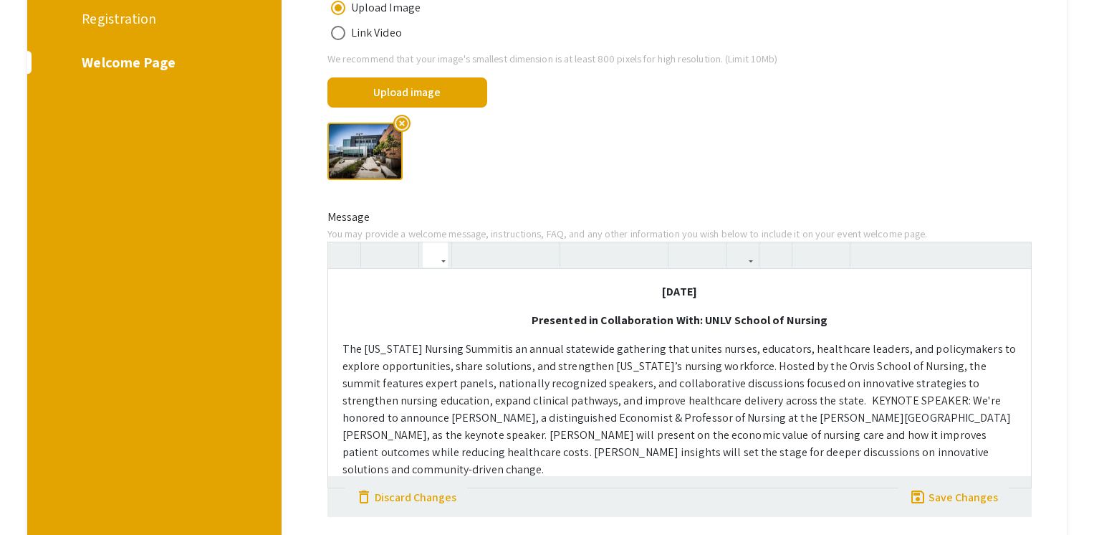
click at [765, 404] on p "The Nevada Nursing Summit is an annual statewide gathering that unites nurses, …" at bounding box center [680, 409] width 675 height 138
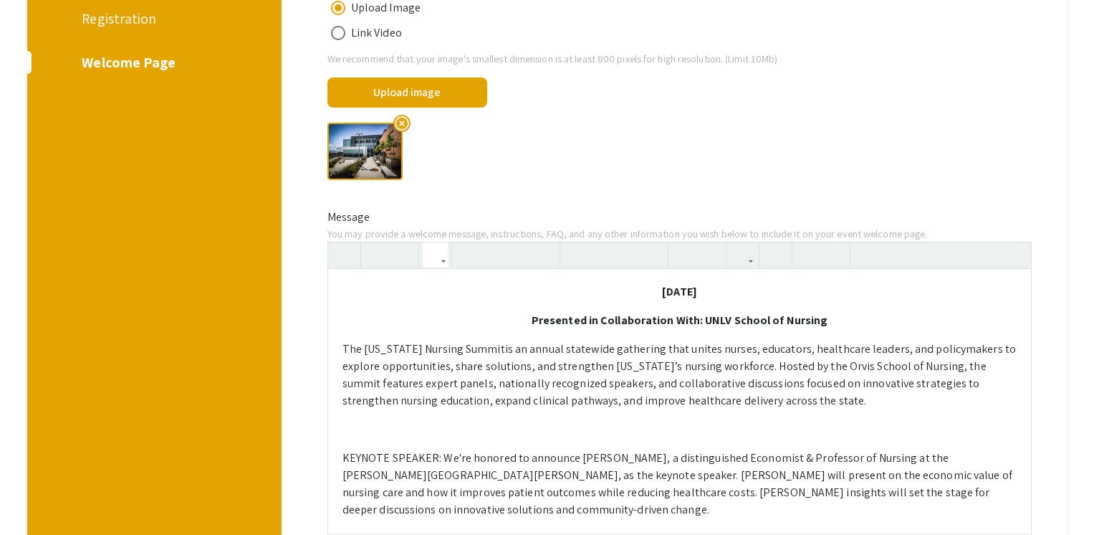
click at [401, 441] on div "Wednesday, November 5, 2025 Presented in Collaboration With: UNLV School of Nur…" at bounding box center [680, 406] width 704 height 275
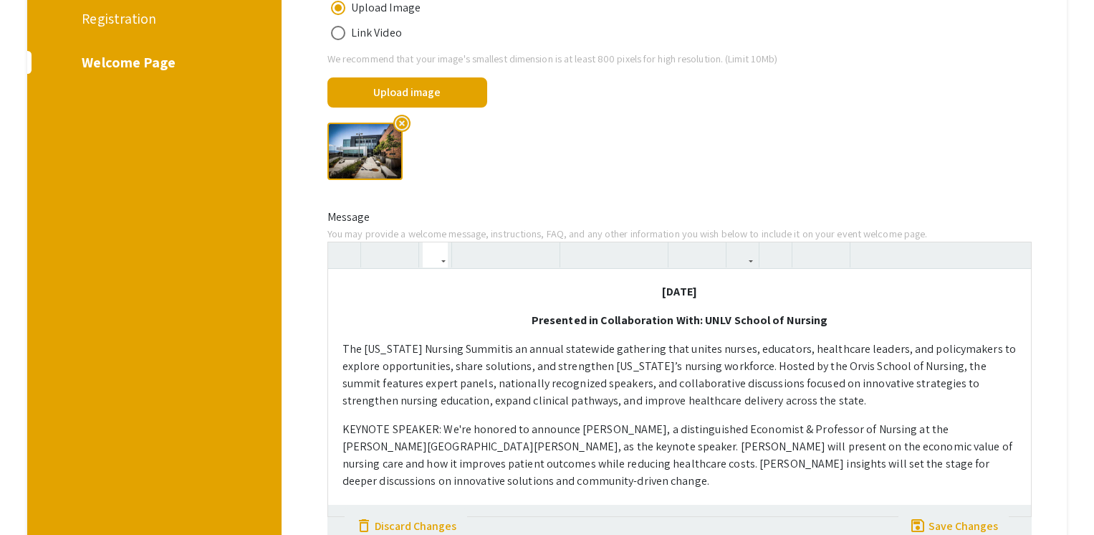
click at [439, 431] on p "KEYNOTE SPEAKER: We're honored to announce Dr. Olga Yakusheva, a distinguished …" at bounding box center [680, 455] width 675 height 69
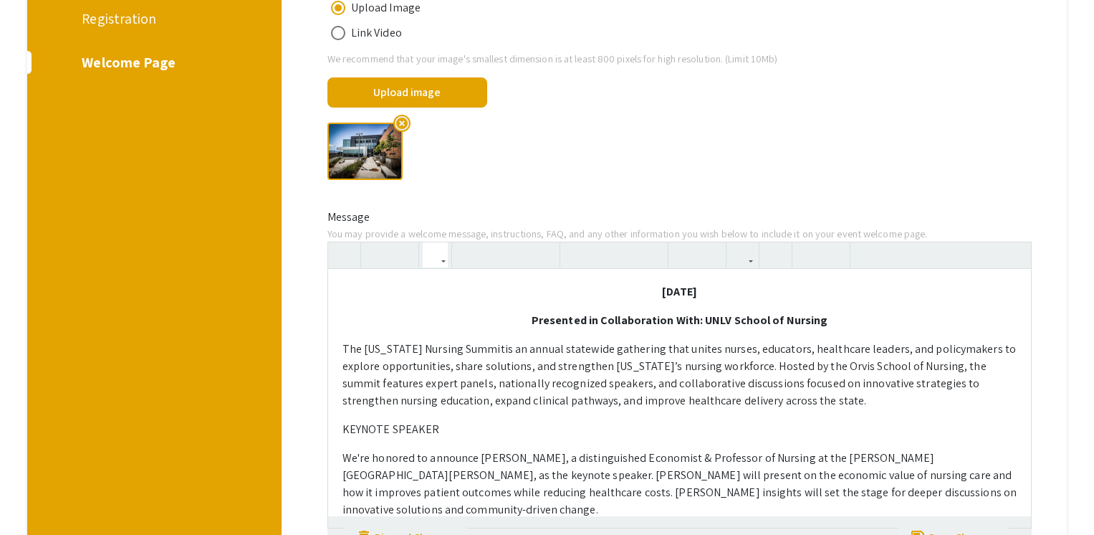
click at [426, 436] on p "KEYNOTE SPEAKER" at bounding box center [680, 429] width 675 height 17
drag, startPoint x: 452, startPoint y: 431, endPoint x: 356, endPoint y: 431, distance: 96.0
click at [356, 431] on p "KEYNOTE SPEAKER" at bounding box center [680, 429] width 675 height 17
drag, startPoint x: 448, startPoint y: 439, endPoint x: 318, endPoint y: 434, distance: 129.8
click at [318, 434] on div "Wednesday, November 5, 2025 Presented in Collaboration With: UNLV School of Nur…" at bounding box center [680, 385] width 727 height 287
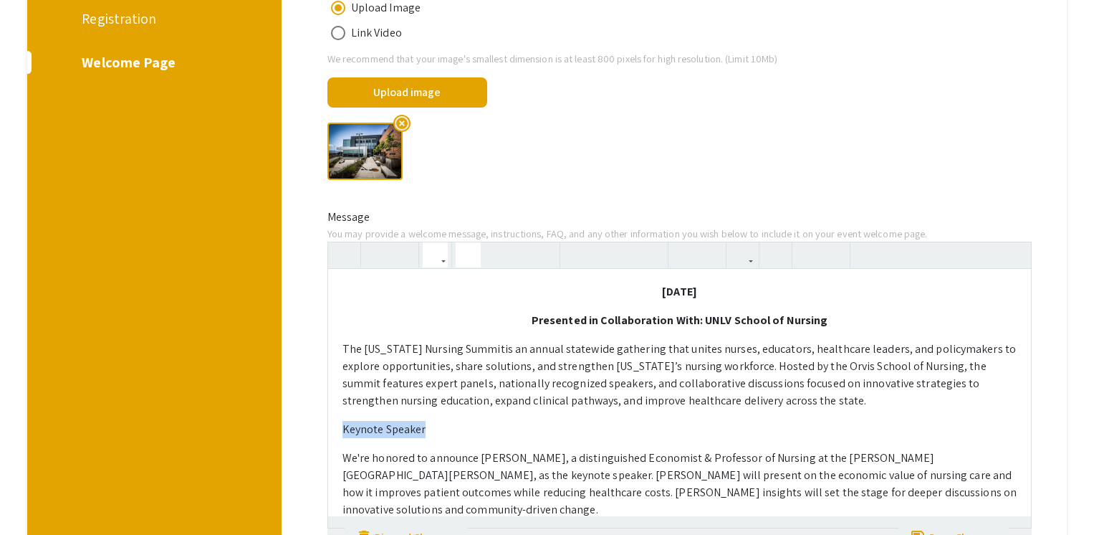
click at [469, 257] on icon "button" at bounding box center [468, 255] width 12 height 24
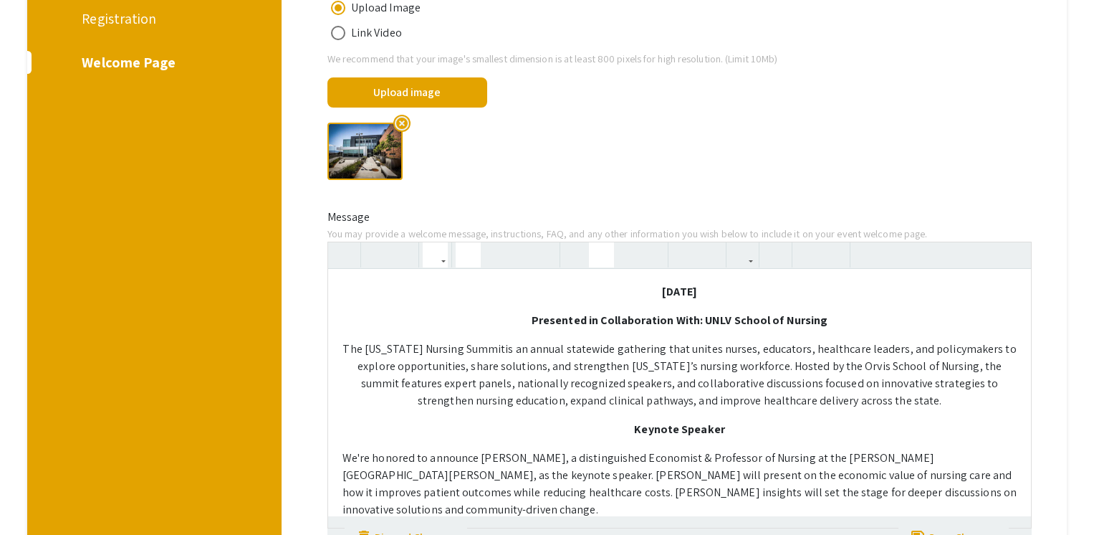
click at [596, 243] on use "button" at bounding box center [596, 243] width 0 height 0
click at [684, 366] on p "The Nevada Nursing Summit is an annual statewide gathering that unites nurses, …" at bounding box center [680, 374] width 675 height 69
drag, startPoint x: 890, startPoint y: 406, endPoint x: 729, endPoint y: 349, distance: 170.9
click at [729, 349] on p "The Nevada Nursing Summit is an annual statewide gathering that unites nurses, …" at bounding box center [680, 374] width 675 height 69
click at [580, 255] on icon "button" at bounding box center [576, 255] width 12 height 24
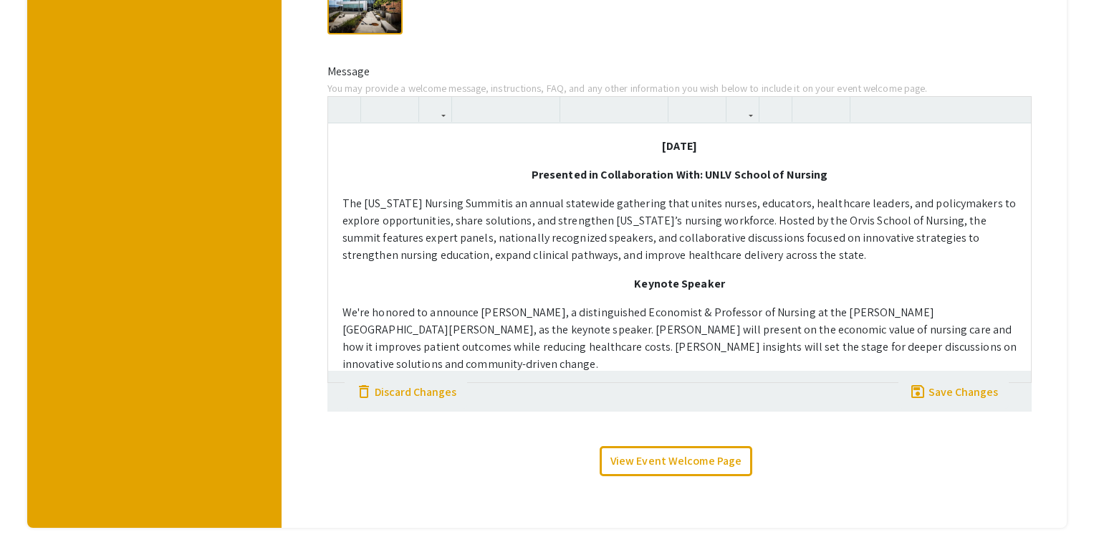
scroll to position [456, 0]
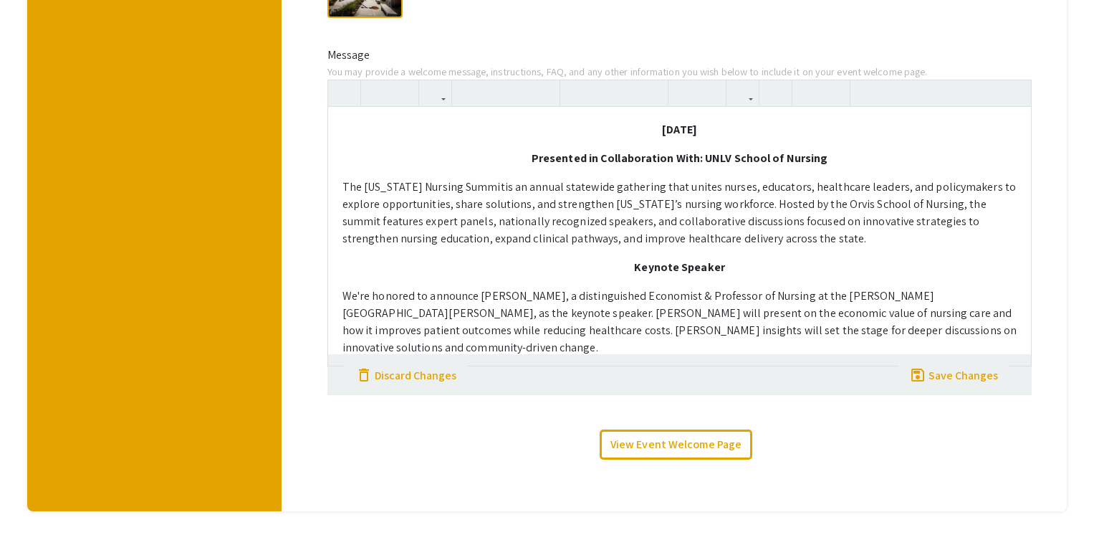
click at [1019, 336] on div "Wednesday, November 5, 2025 Presented in Collaboration With: UNLV School of Nur…" at bounding box center [680, 236] width 704 height 258
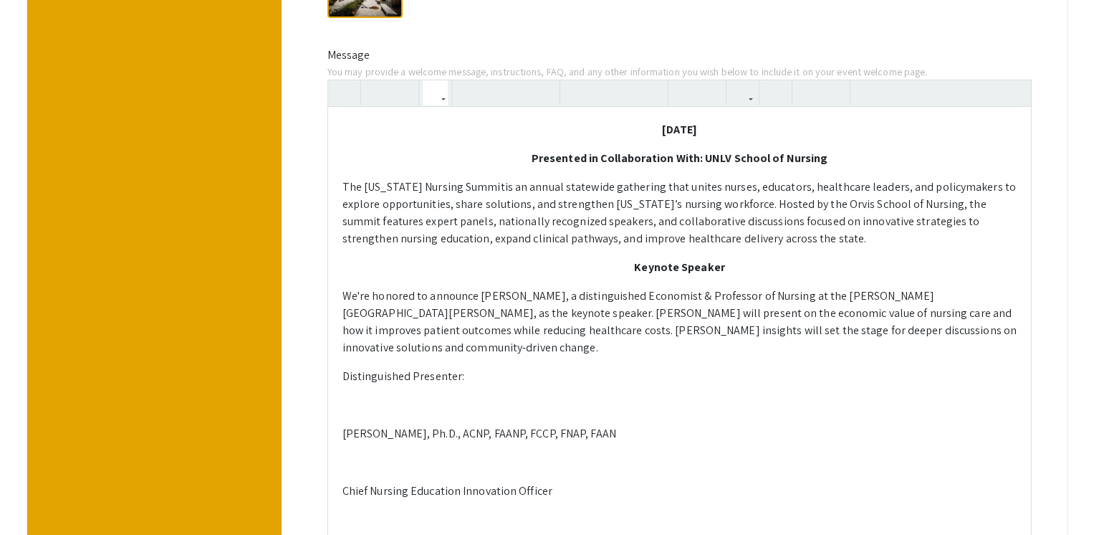
click at [401, 396] on p at bounding box center [680, 404] width 675 height 17
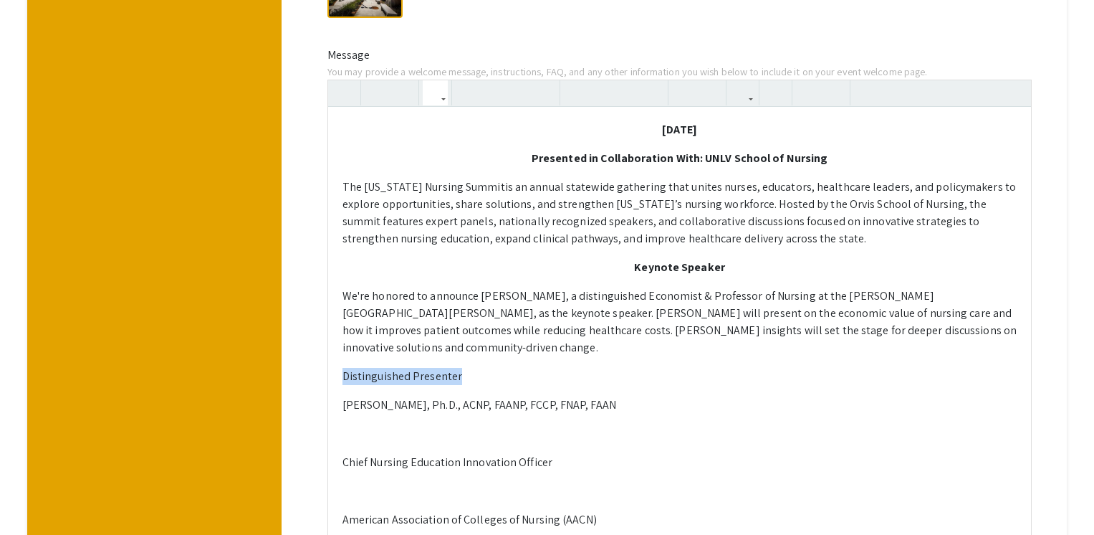
drag, startPoint x: 472, startPoint y: 365, endPoint x: 335, endPoint y: 362, distance: 137.6
click at [335, 362] on div "Wednesday, November 5, 2025 Presented in Collaboration With: UNLV School of Nur…" at bounding box center [680, 359] width 704 height 505
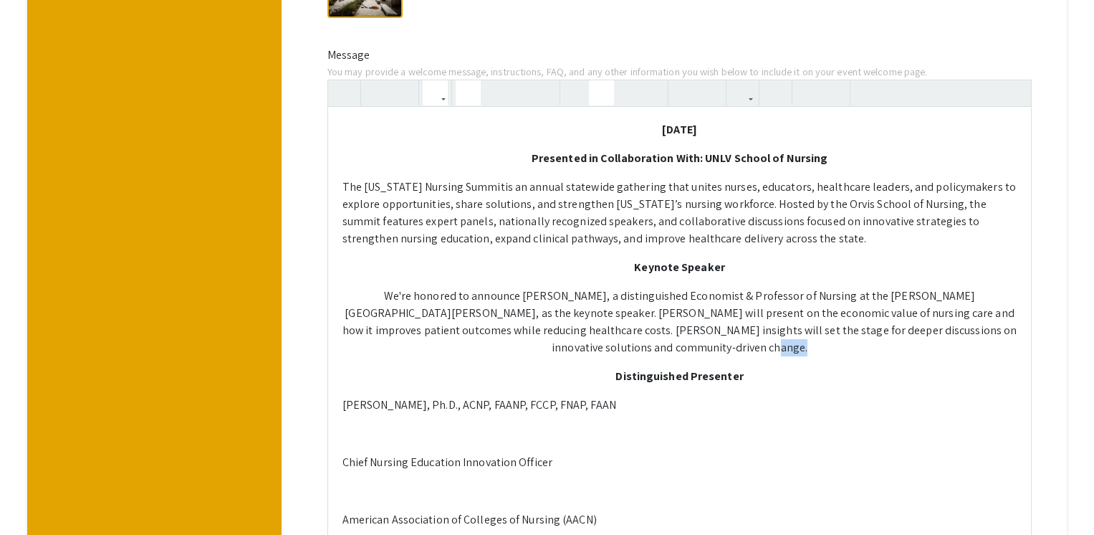
click at [596, 95] on icon "button" at bounding box center [602, 93] width 12 height 24
click at [480, 431] on div "Wednesday, November 5, 2025 Presented in Collaboration With: UNLV School of Nur…" at bounding box center [680, 359] width 704 height 505
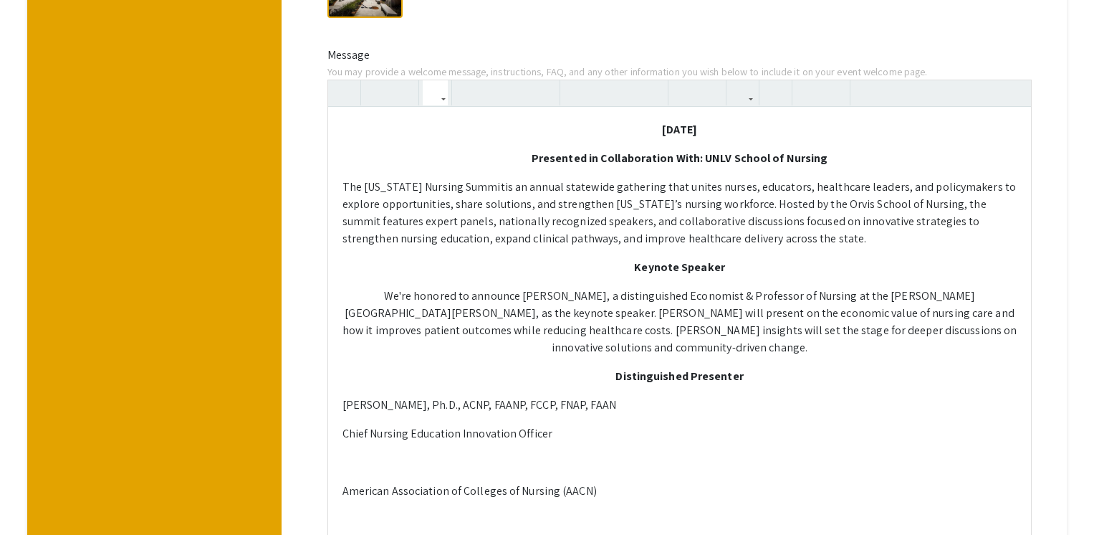
click at [341, 477] on div "Wednesday, November 5, 2025 Presented in Collaboration With: UNLV School of Nur…" at bounding box center [680, 345] width 704 height 476
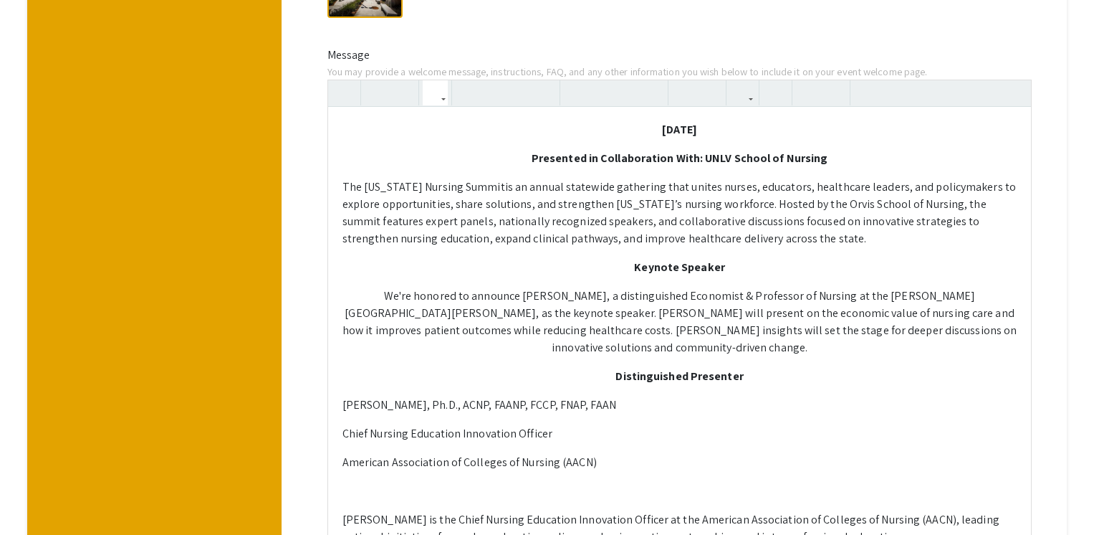
click at [340, 507] on div "Wednesday, November 5, 2025 Presented in Collaboration With: UNLV School of Nur…" at bounding box center [680, 330] width 704 height 447
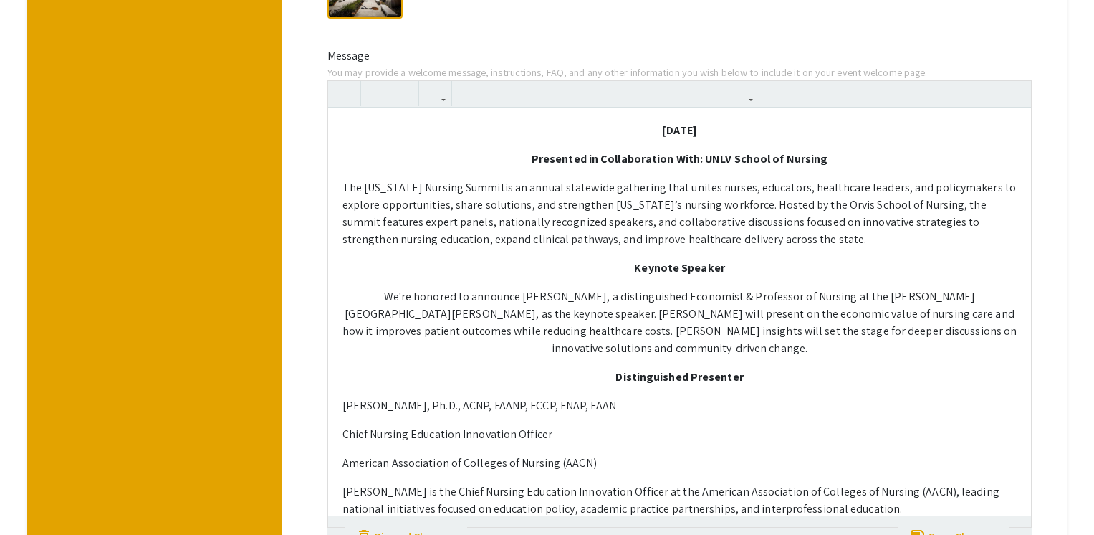
scroll to position [444, 0]
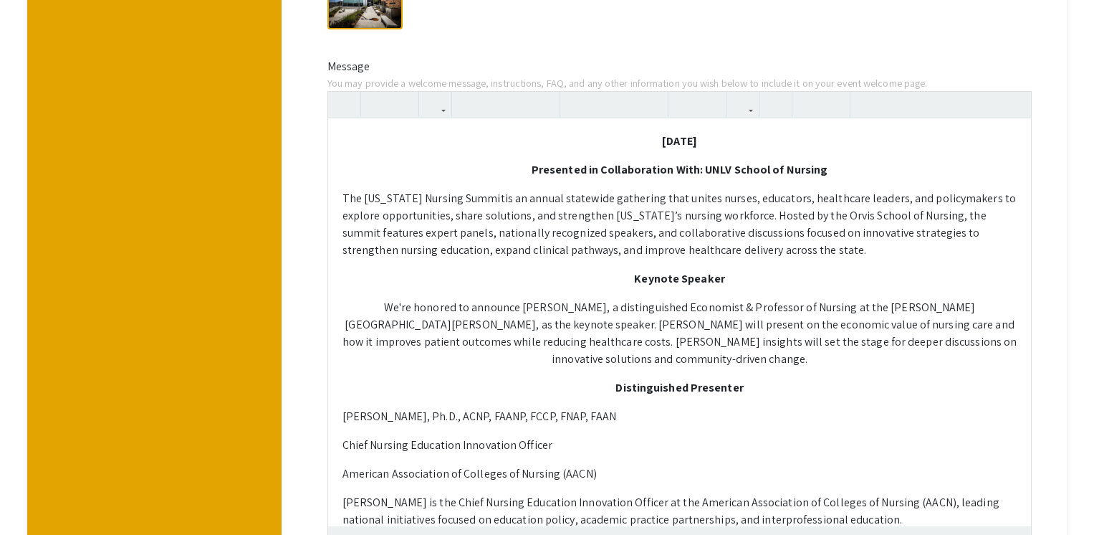
click at [836, 173] on p "Presented in Collaboration With: UNLV School of Nursing" at bounding box center [680, 169] width 675 height 17
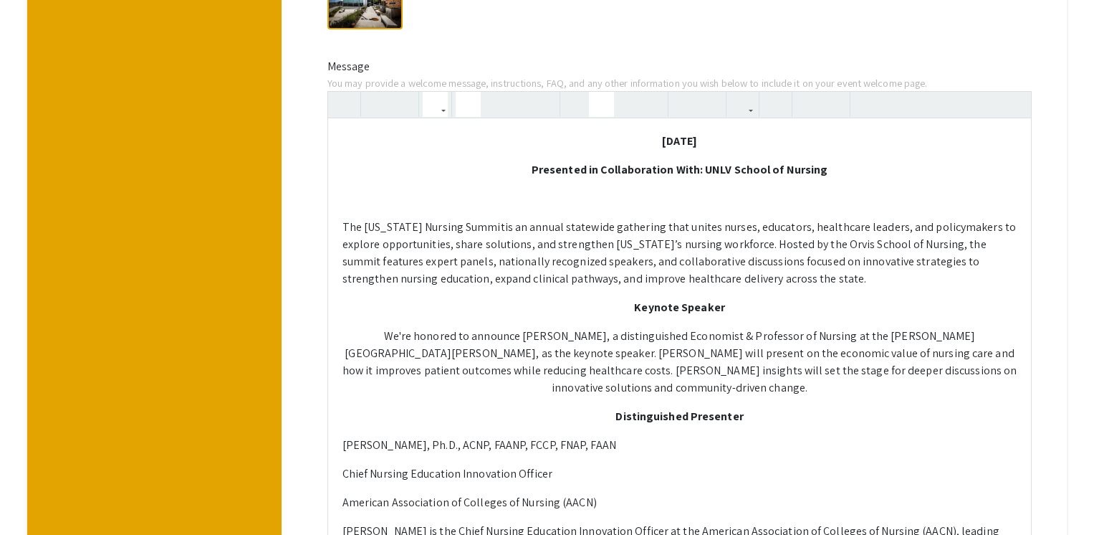
click at [818, 138] on p "Wednesday, November 5, 2025" at bounding box center [680, 141] width 675 height 17
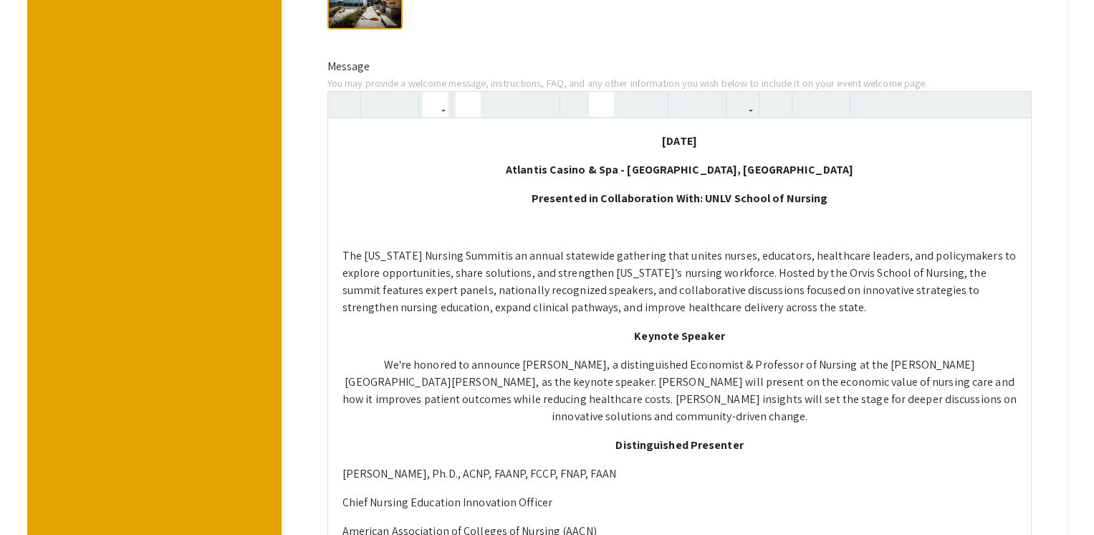
click at [730, 254] on p "The Nevada Nursing Summit is an annual statewide gathering that unites nurses, …" at bounding box center [680, 281] width 675 height 69
click at [723, 234] on p at bounding box center [680, 227] width 675 height 17
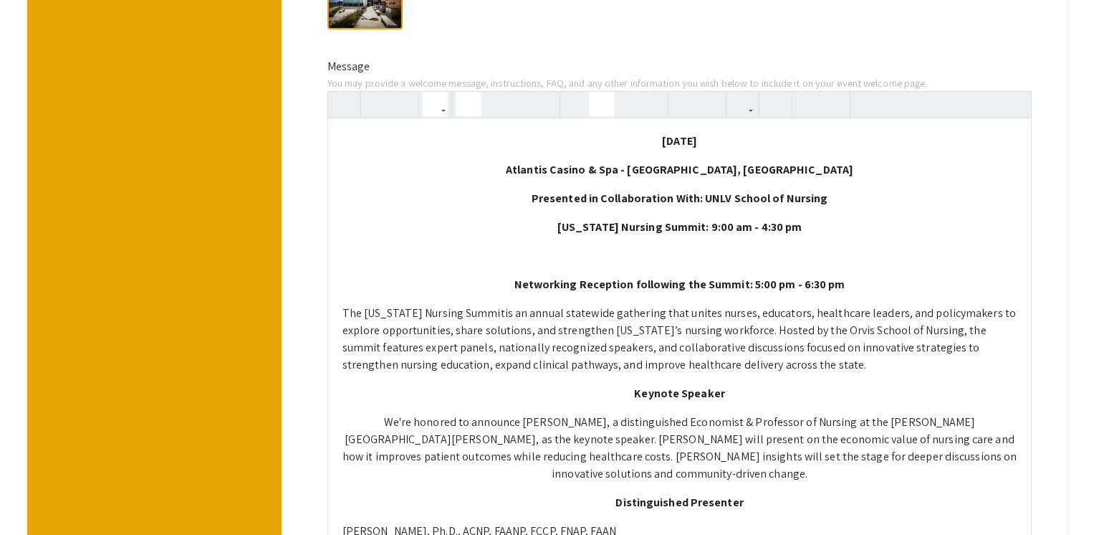
click at [707, 246] on div "Wednesday, November 5, 2025 Atlantis Casino & Spa - Reno, NV Presented in Colla…" at bounding box center [680, 384] width 704 height 533
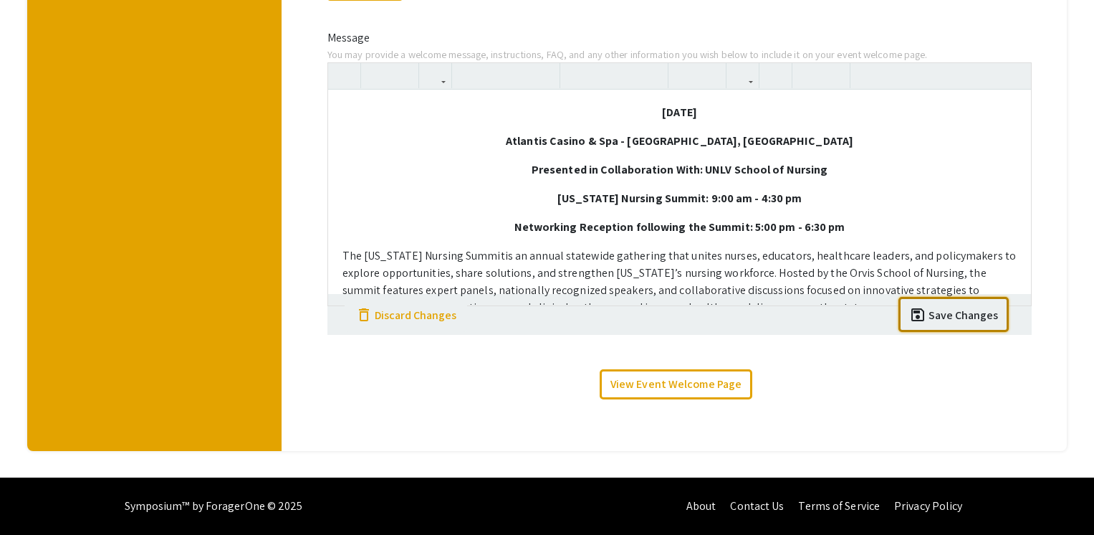
click at [967, 305] on div "save save Save Changes" at bounding box center [954, 313] width 90 height 22
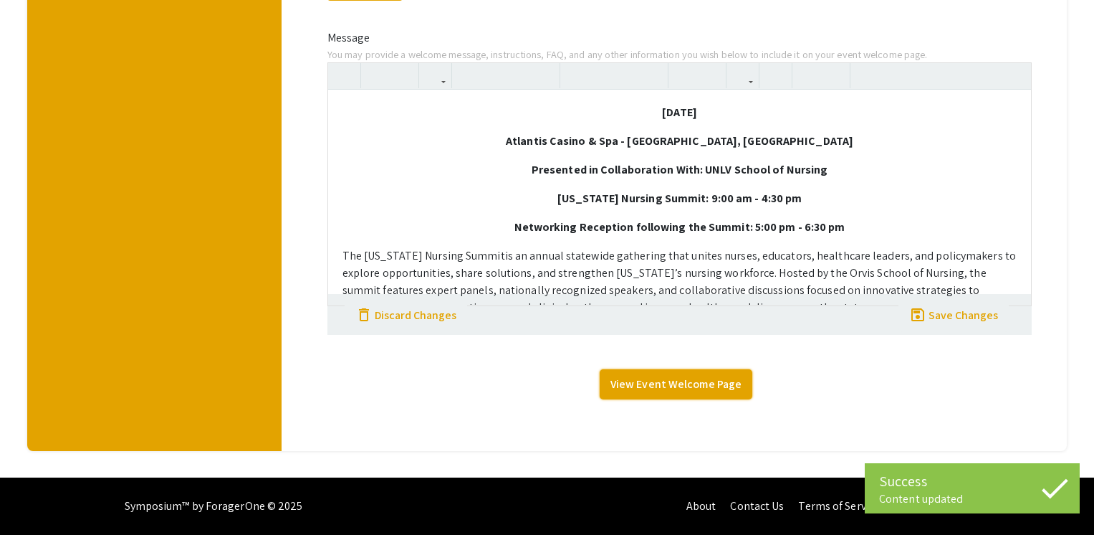
click at [714, 380] on link "View Event Welcome Page" at bounding box center [676, 384] width 153 height 30
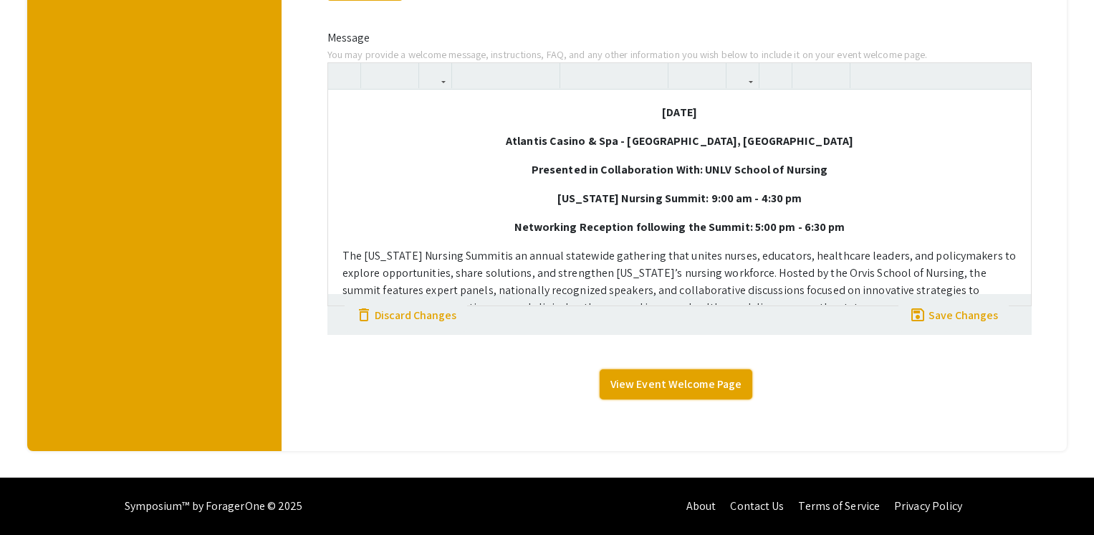
click at [715, 389] on link "View Event Welcome Page" at bounding box center [676, 384] width 153 height 30
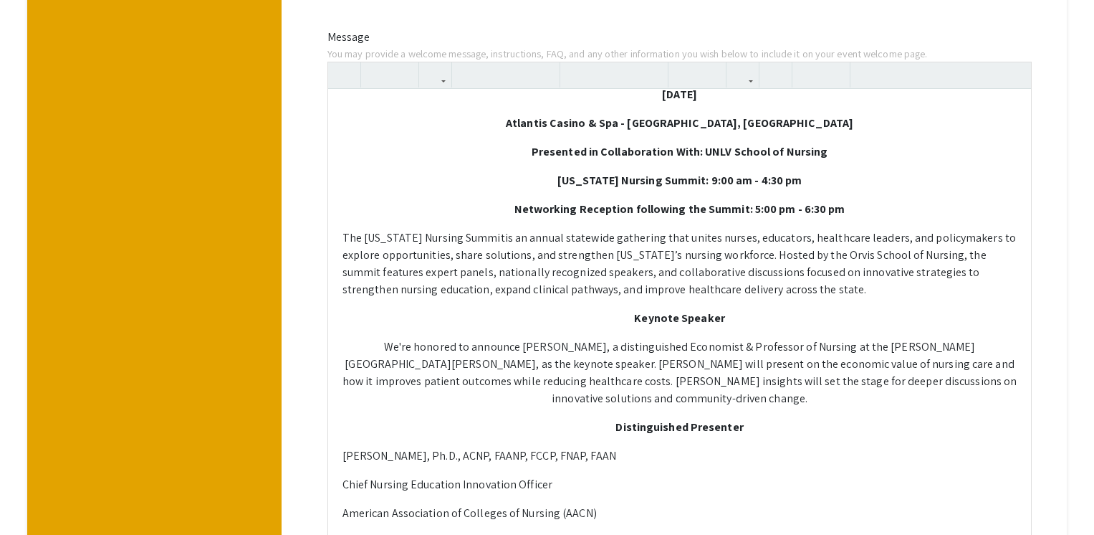
click at [633, 173] on div "Wednesday, November 5, 2025 Atlantis Casino & Spa - Reno, NV Presented in Colla…" at bounding box center [680, 341] width 704 height 505
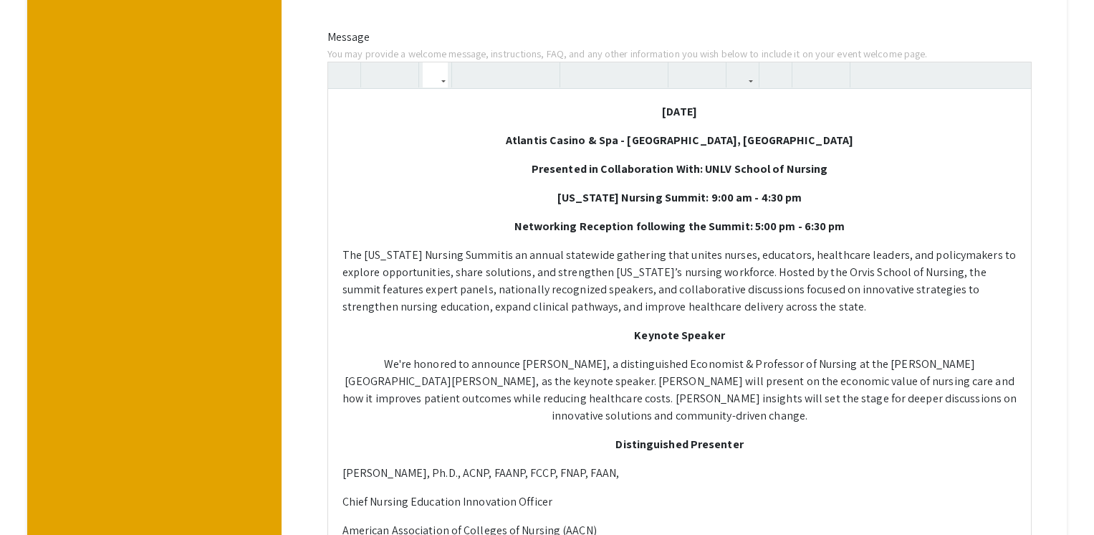
click at [339, 485] on div "Wednesday, November 5, 2025 Atlantis Casino & Spa - Reno, NV Presented in Colla…" at bounding box center [680, 341] width 704 height 505
click at [341, 491] on div "Wednesday, November 5, 2025 Atlantis Casino & Spa - Reno, NV Presented in Colla…" at bounding box center [680, 327] width 704 height 476
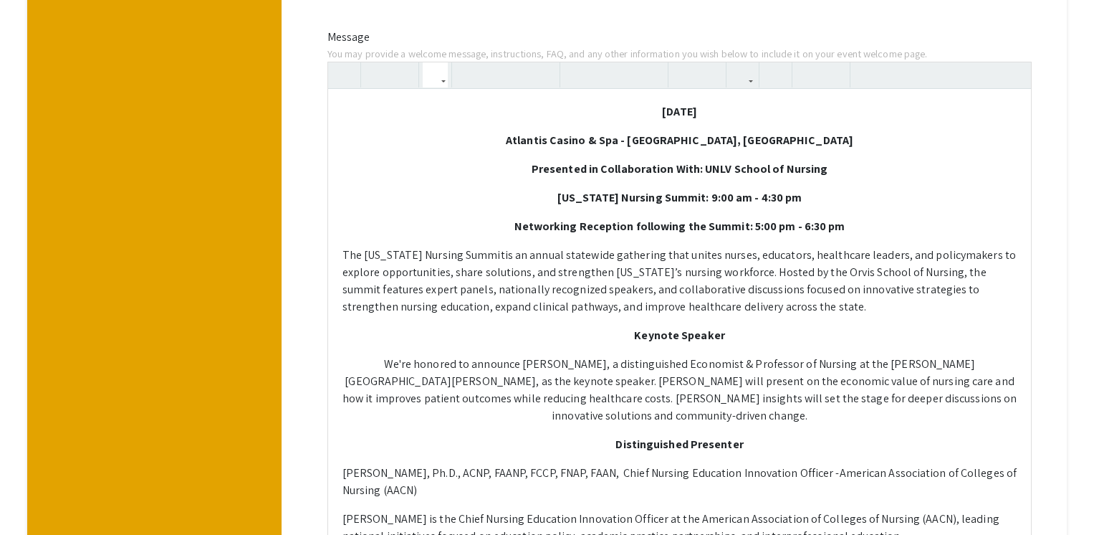
type textarea "<p style="text-align: center; "><strong>Wednesday, November 5, 2025&nbsp;</stro…"
click at [341, 456] on div "Wednesday, November 5, 2025 Atlantis Casino & Spa - Reno, NV Presented in Colla…" at bounding box center [680, 321] width 704 height 464
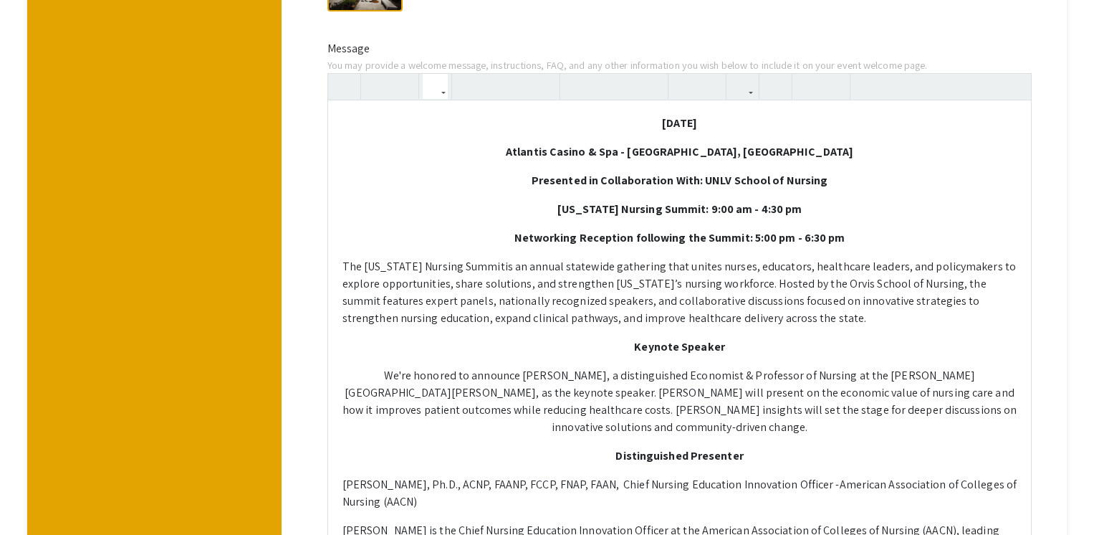
scroll to position [723, 0]
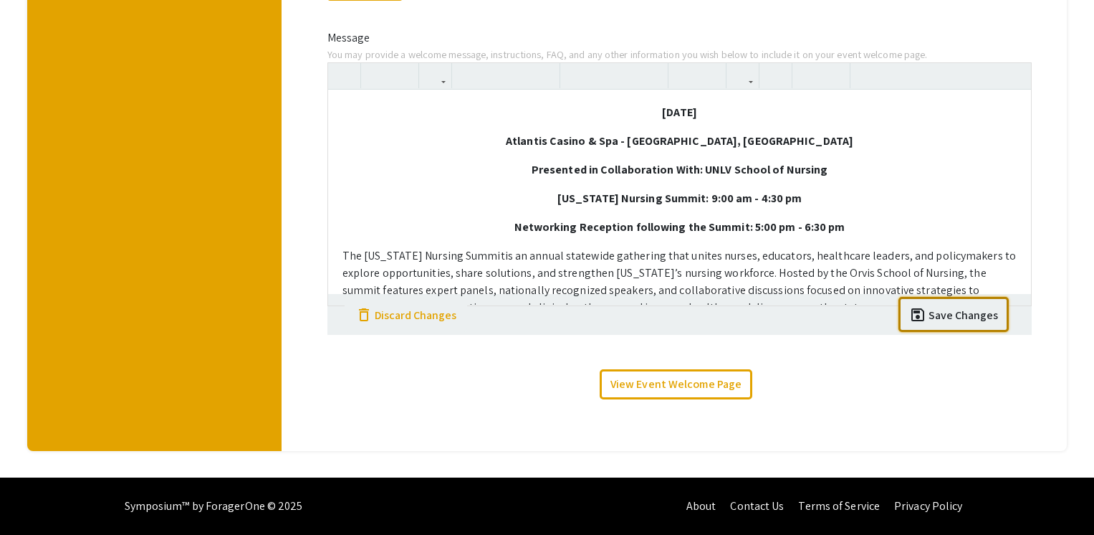
click at [965, 315] on div "Save Changes" at bounding box center [964, 315] width 70 height 17
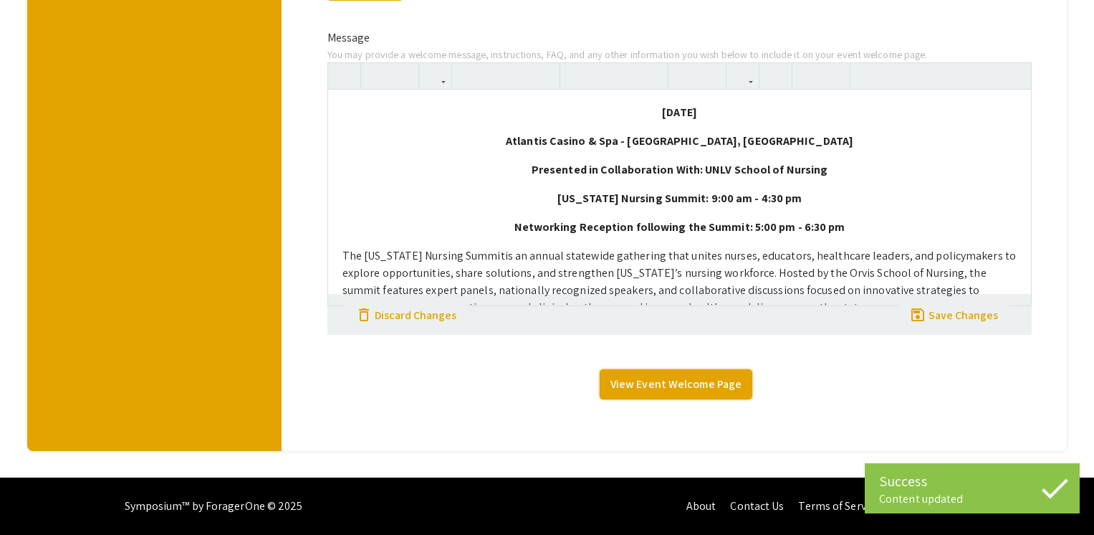
click at [722, 383] on link "View Event Welcome Page" at bounding box center [676, 384] width 153 height 30
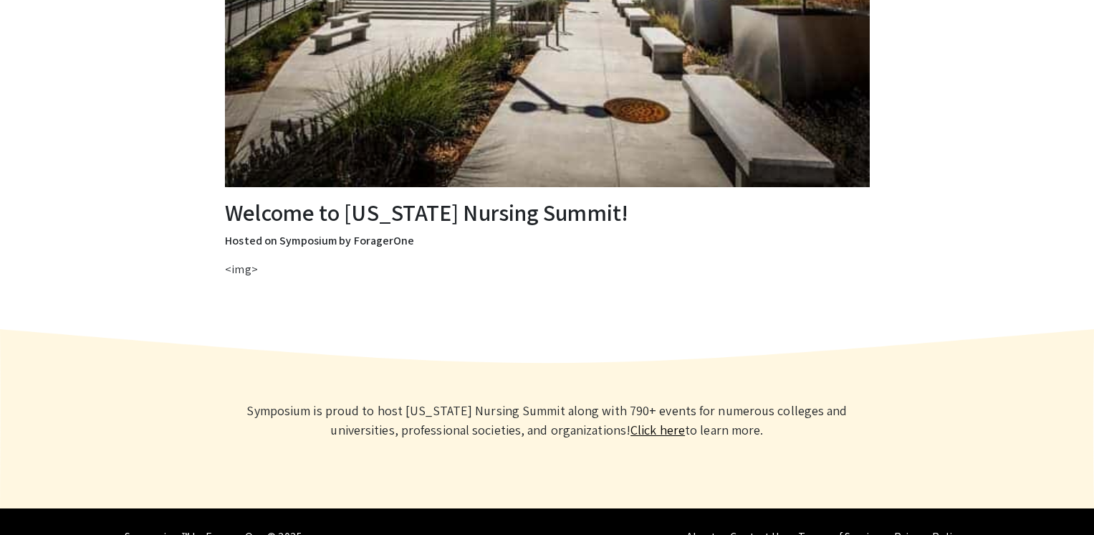
scroll to position [347, 0]
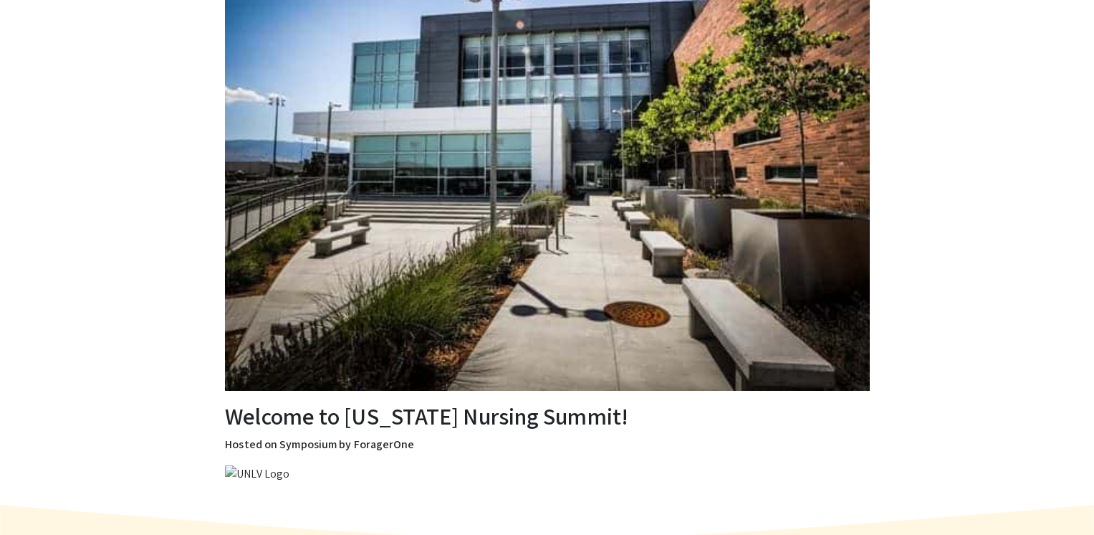
scroll to position [370, 0]
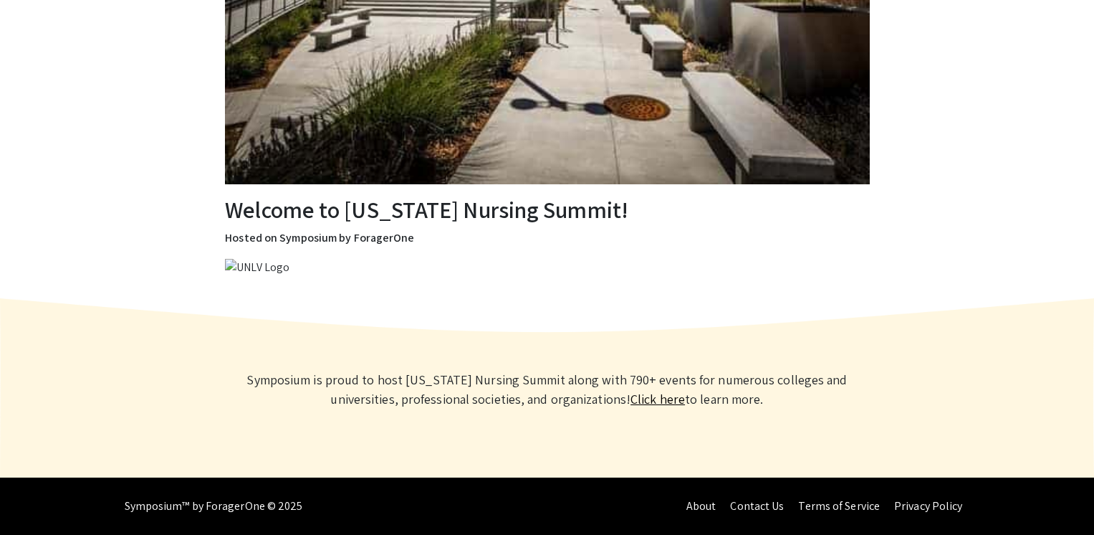
click at [249, 279] on div "Welcome to Nevada Nursing Summit! Hosted on Symposium by ForagerOne" at bounding box center [547, 244] width 667 height 97
click at [249, 259] on img at bounding box center [257, 267] width 64 height 17
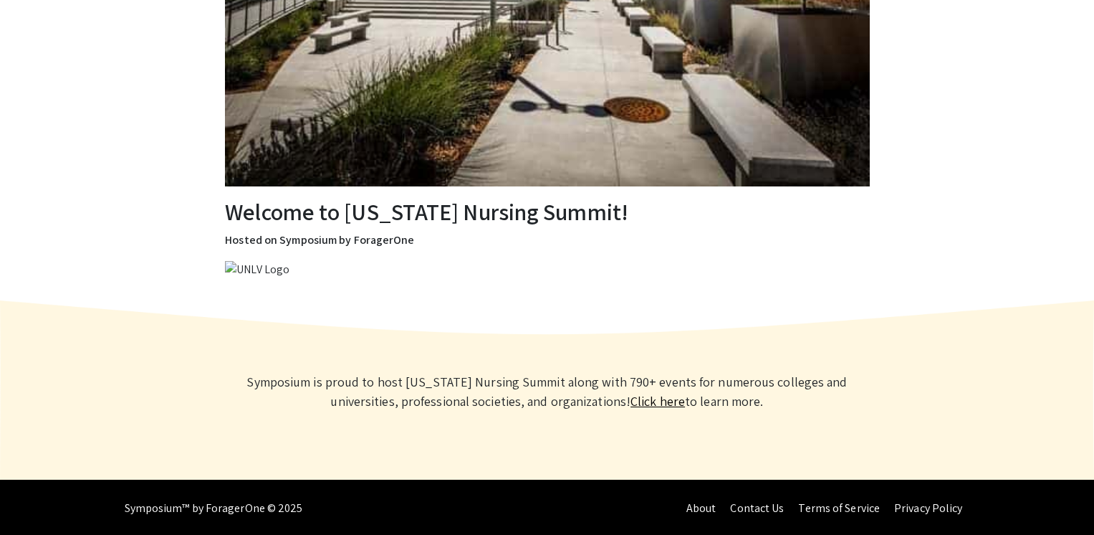
scroll to position [370, 0]
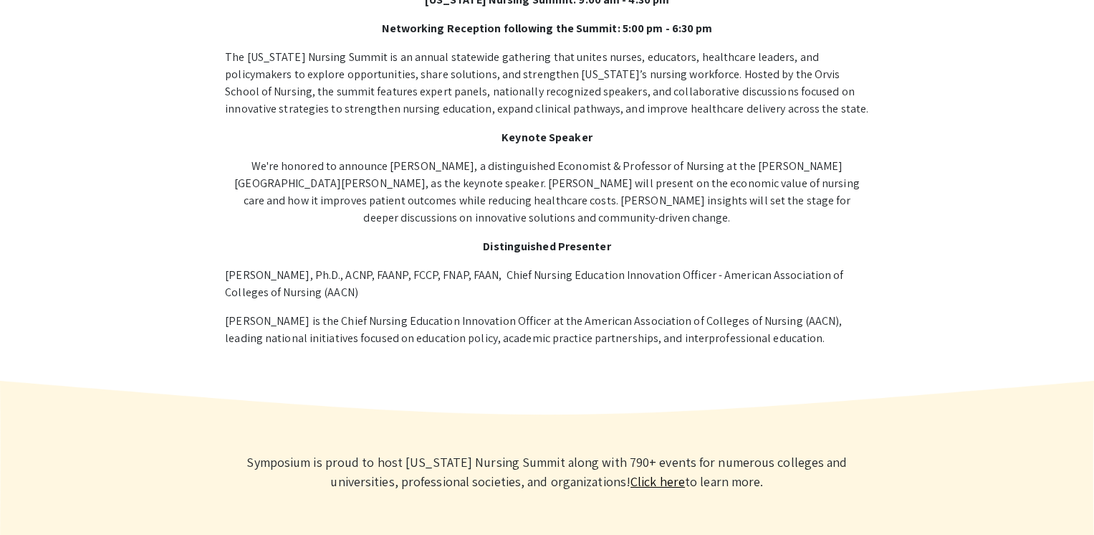
scroll to position [691, 0]
